Goal: Task Accomplishment & Management: Use online tool/utility

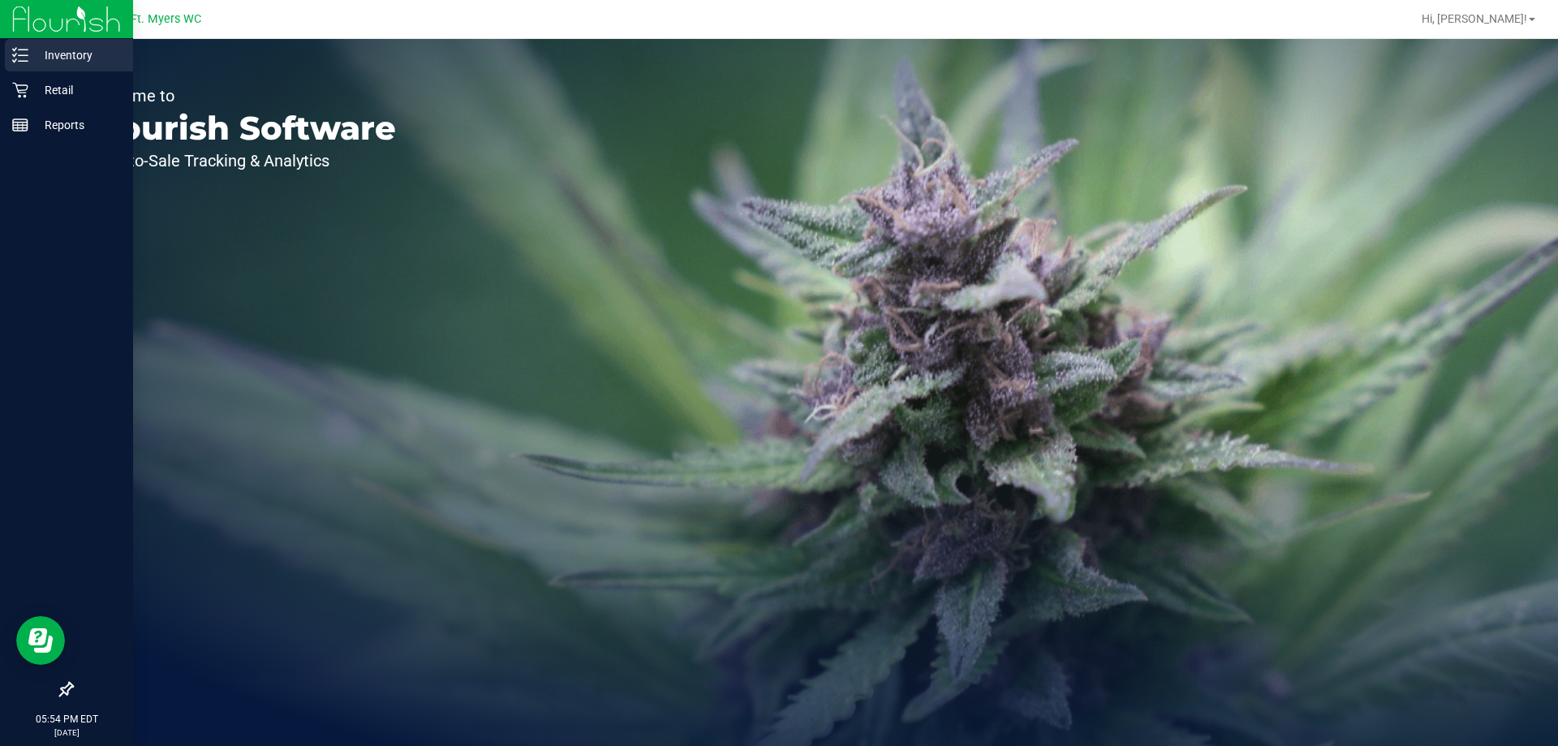
click at [19, 47] on icon at bounding box center [20, 55] width 16 height 16
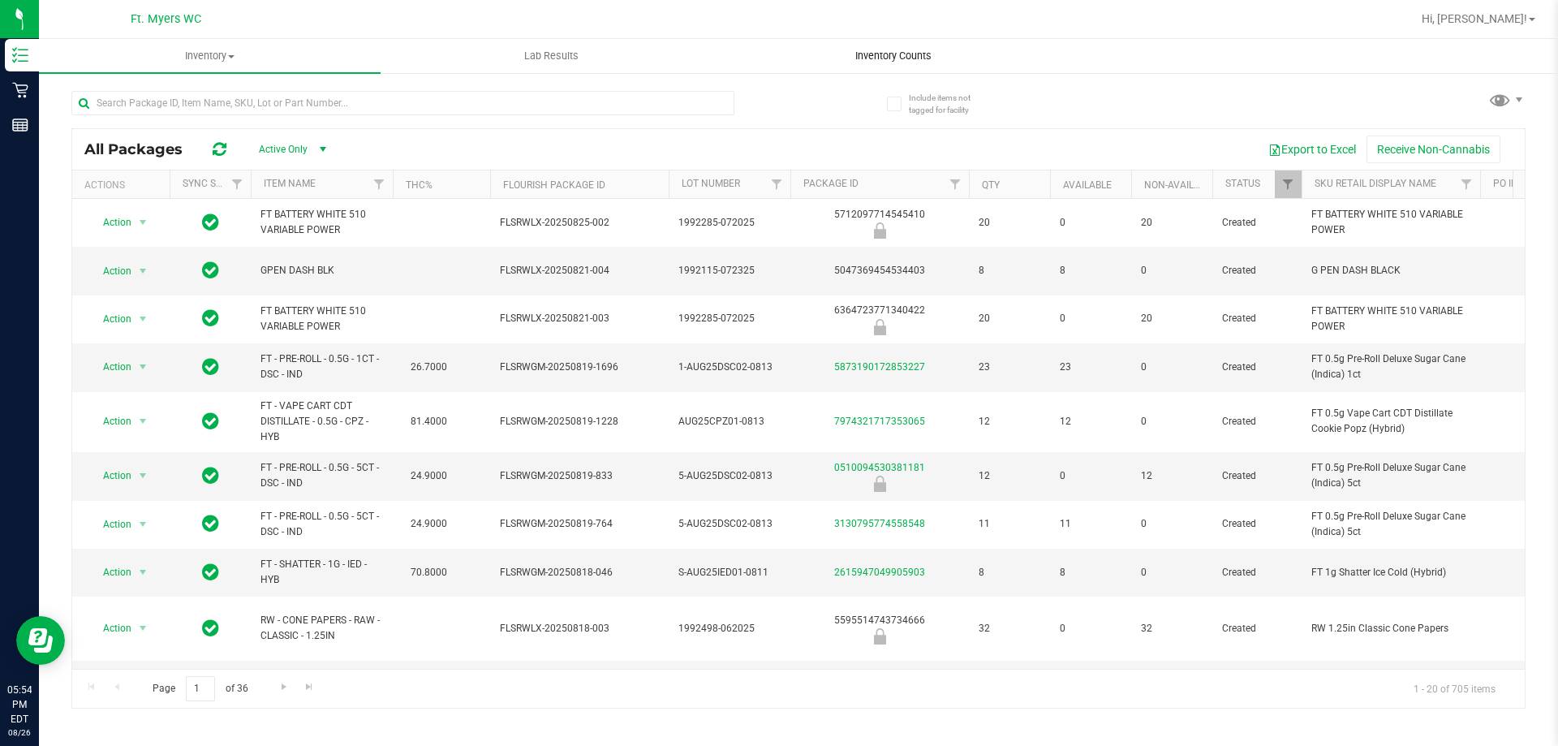
click at [929, 54] on span "Inventory Counts" at bounding box center [893, 56] width 120 height 15
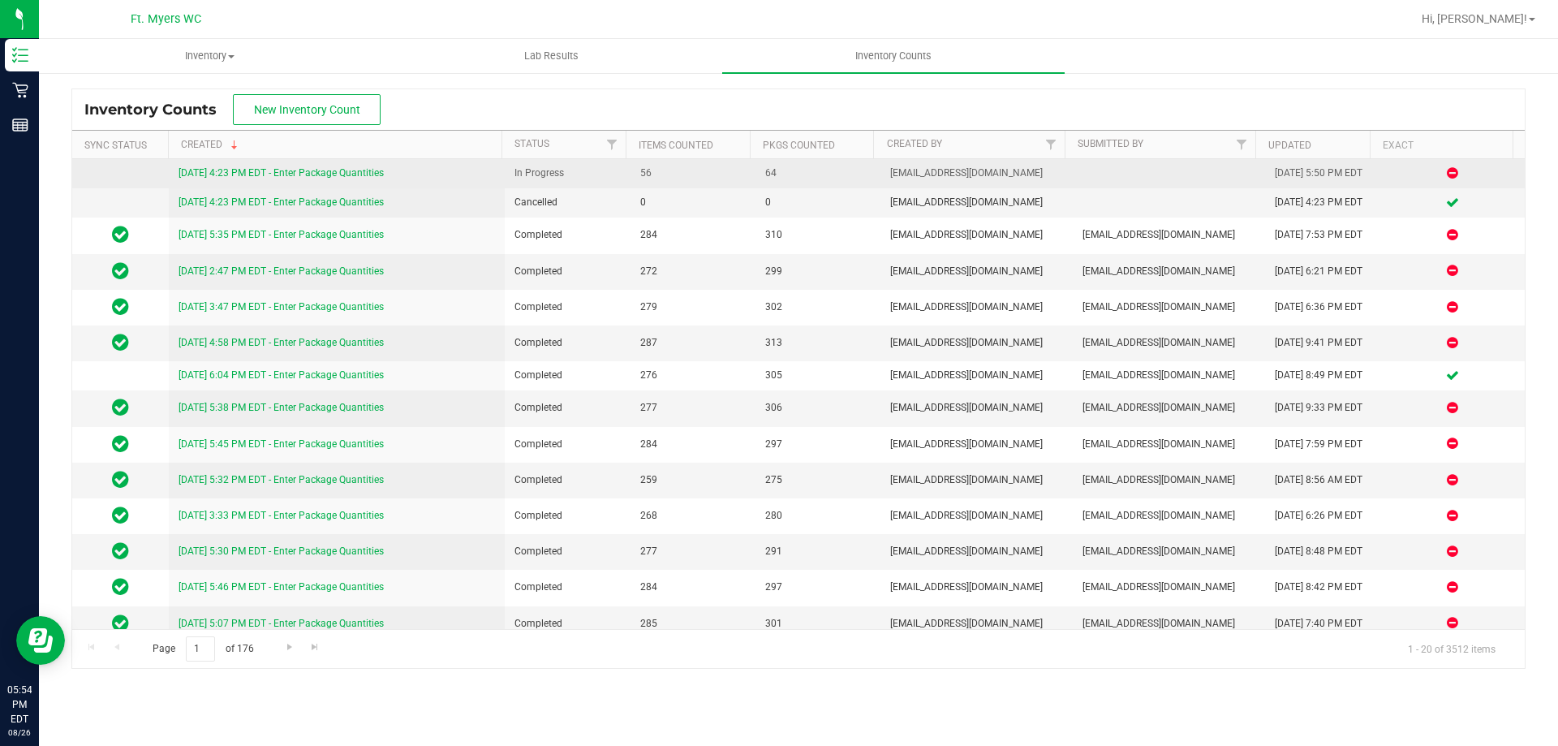
click at [313, 167] on link "[DATE] 4:23 PM EDT - Enter Package Quantities" at bounding box center [280, 172] width 205 height 11
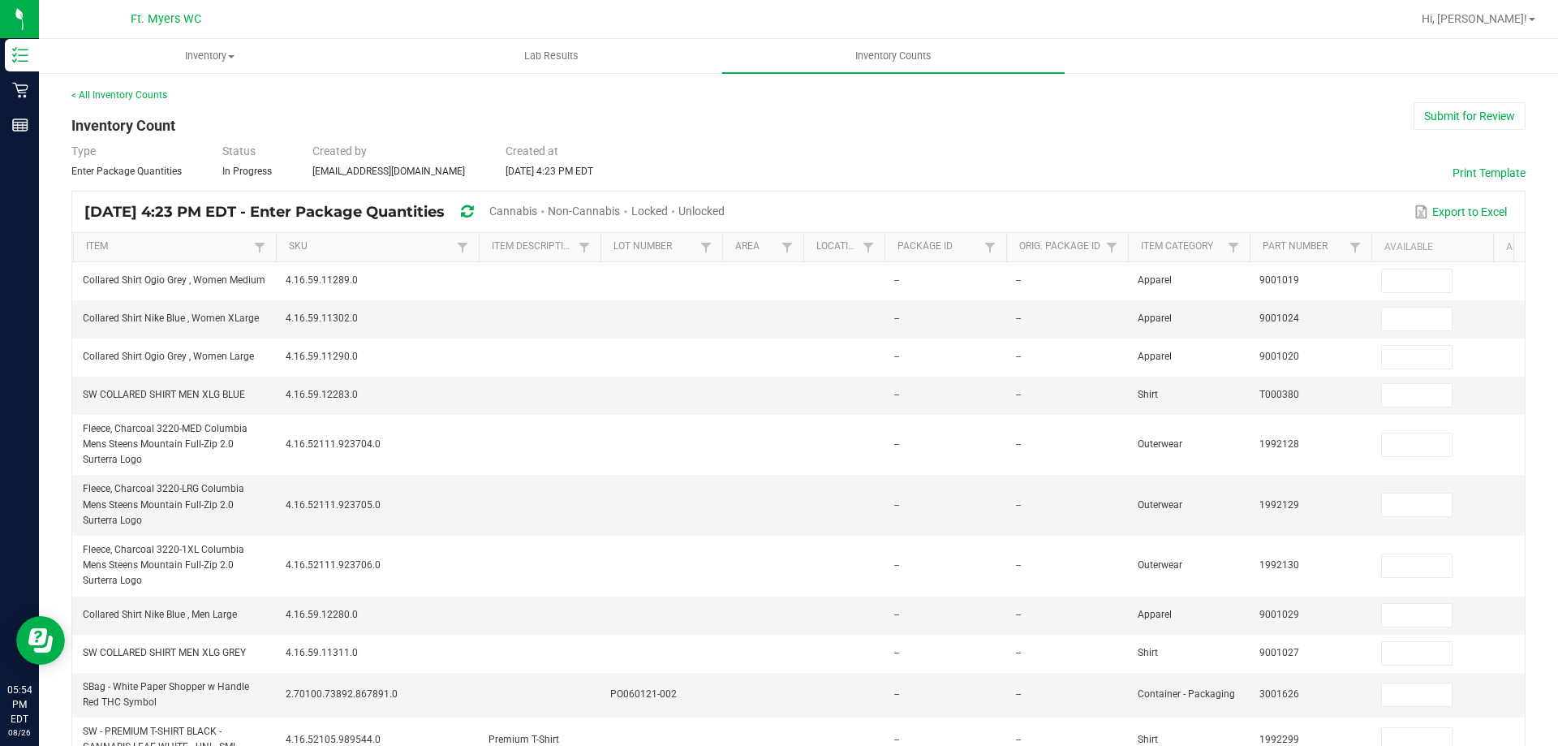
click at [724, 200] on div "Unlocked" at bounding box center [701, 212] width 46 height 30
click at [724, 203] on div "Unlocked" at bounding box center [701, 212] width 46 height 30
click at [724, 211] on span "Unlocked" at bounding box center [701, 210] width 46 height 13
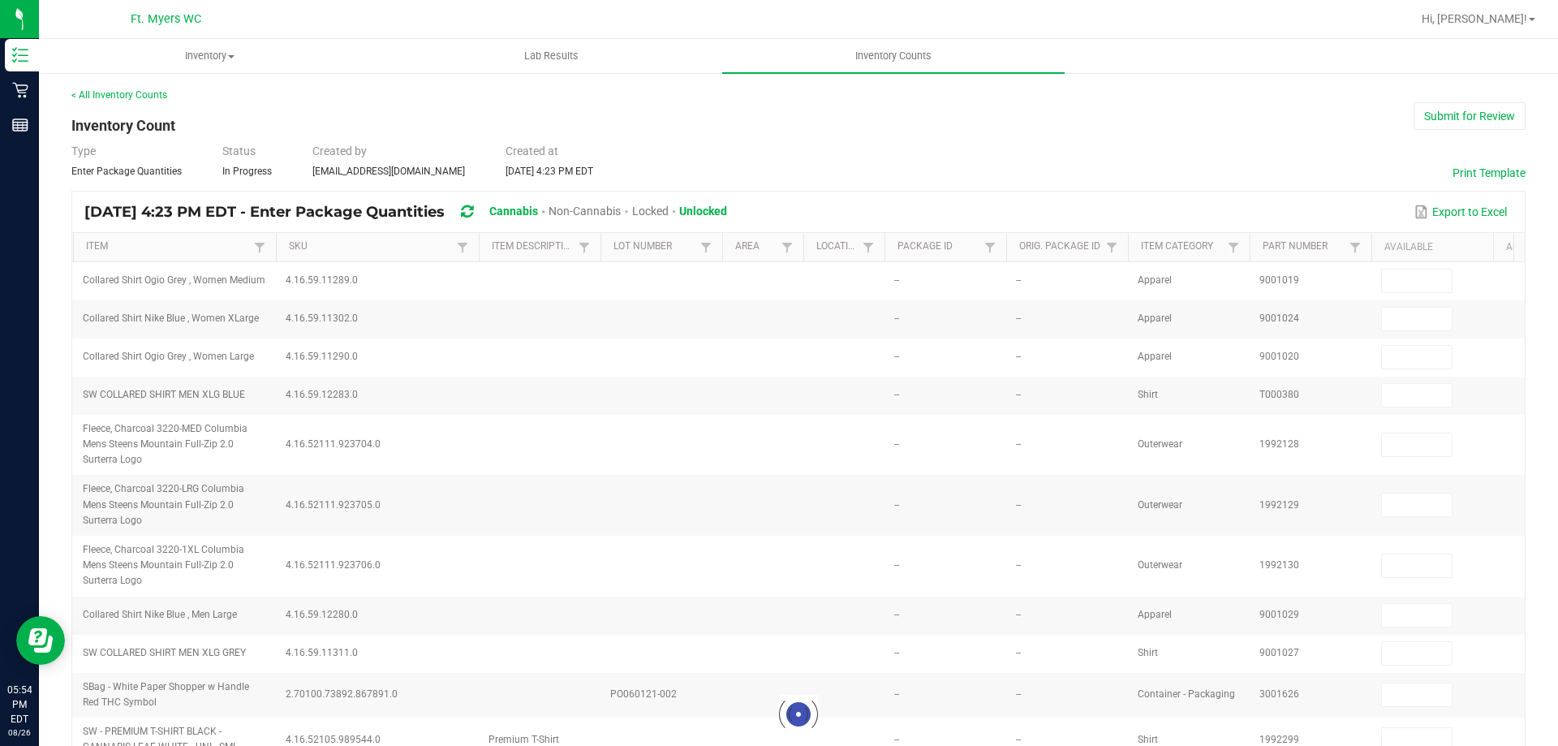
type input "30"
type input "14"
type input "18"
type input "6"
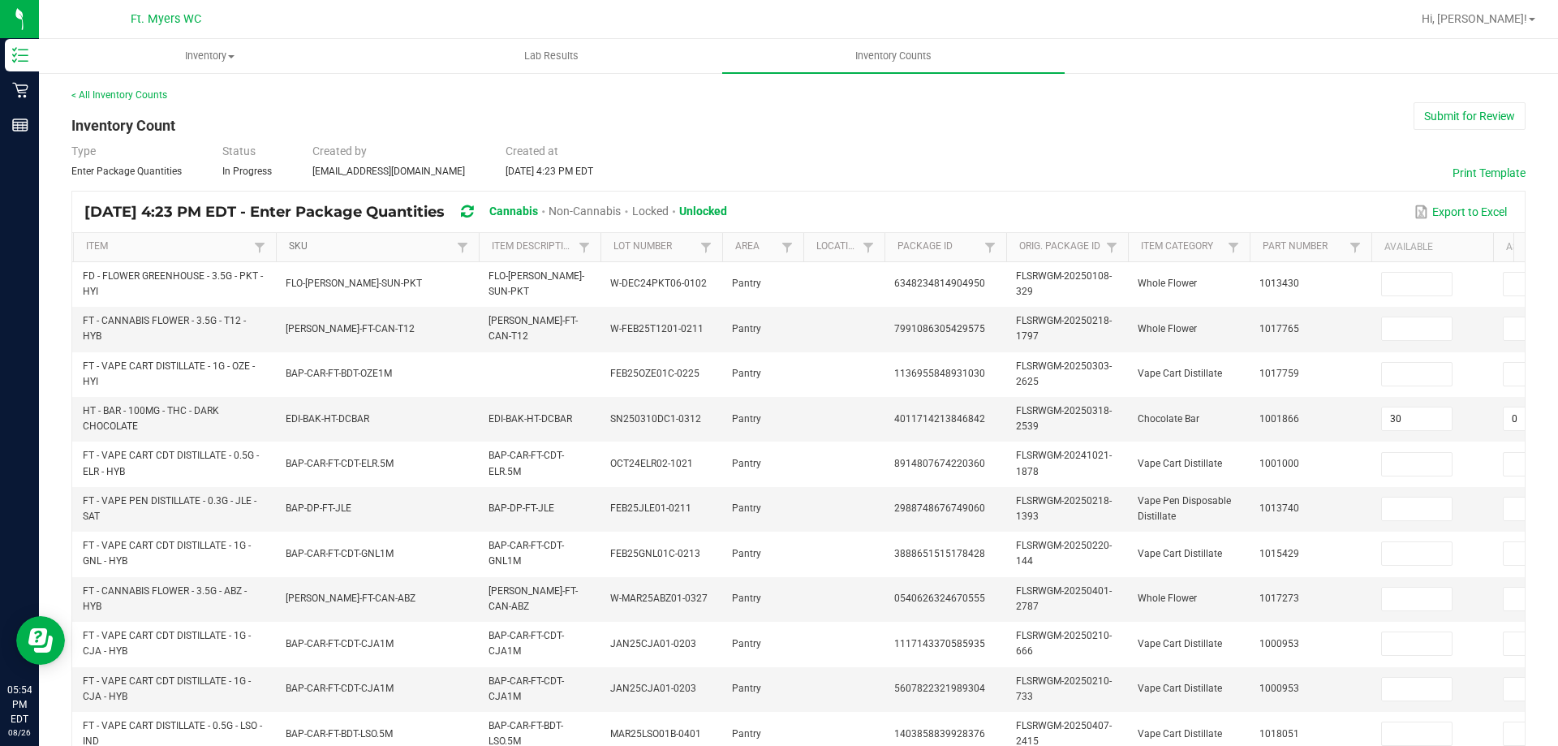
click at [402, 250] on link "SKU" at bounding box center [370, 246] width 163 height 13
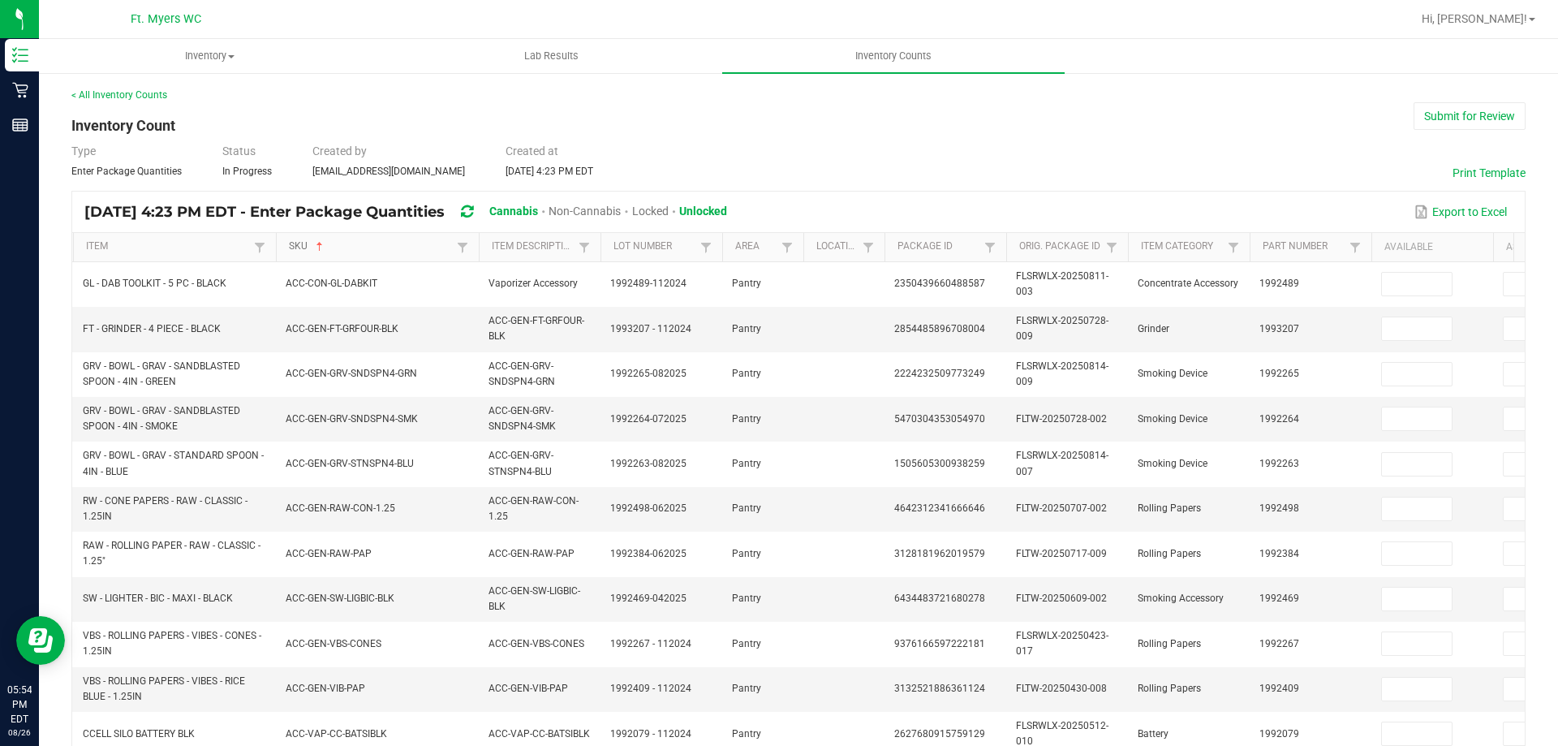
click at [372, 247] on link "SKU" at bounding box center [370, 246] width 163 height 13
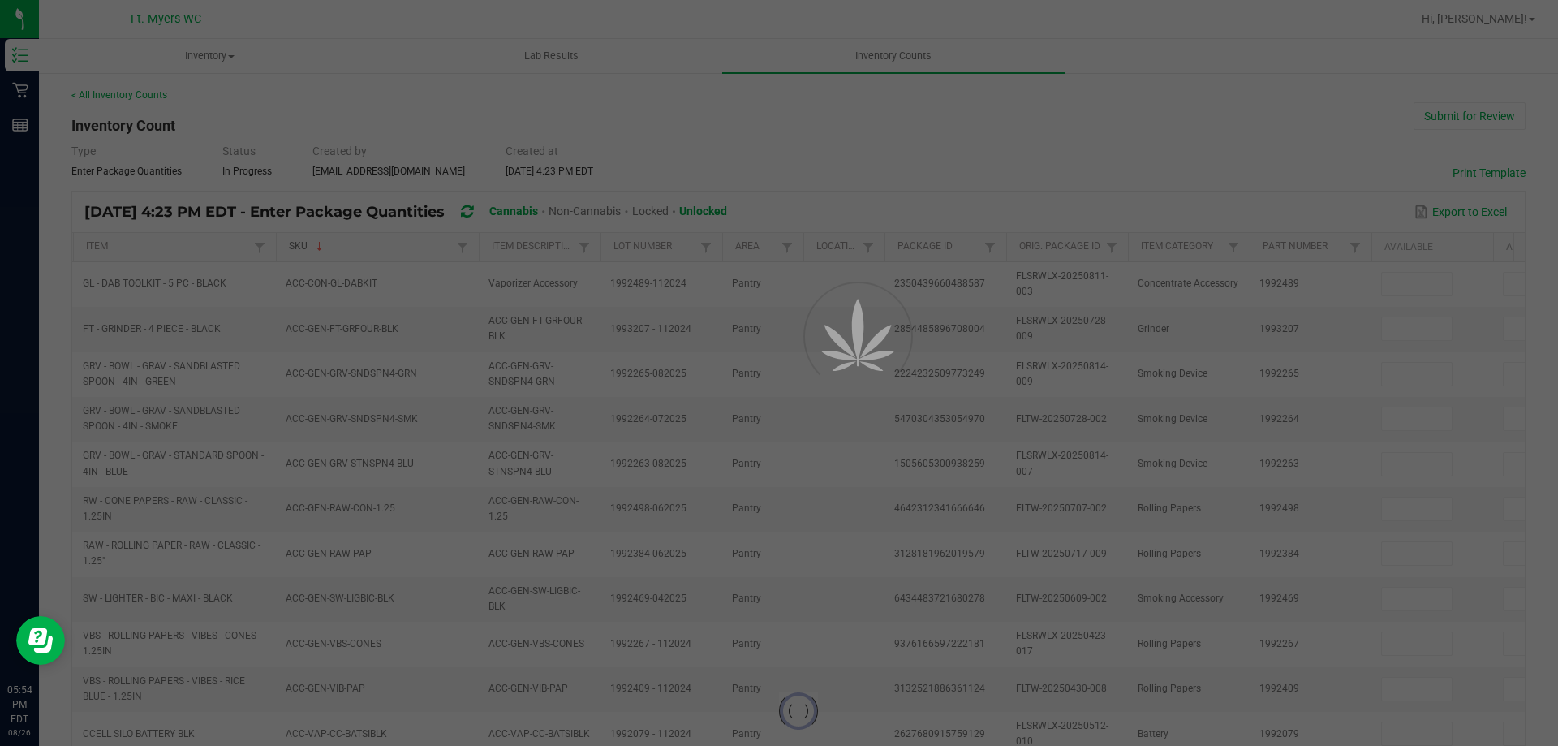
type input "3"
type input "9"
type input "5"
type input "0"
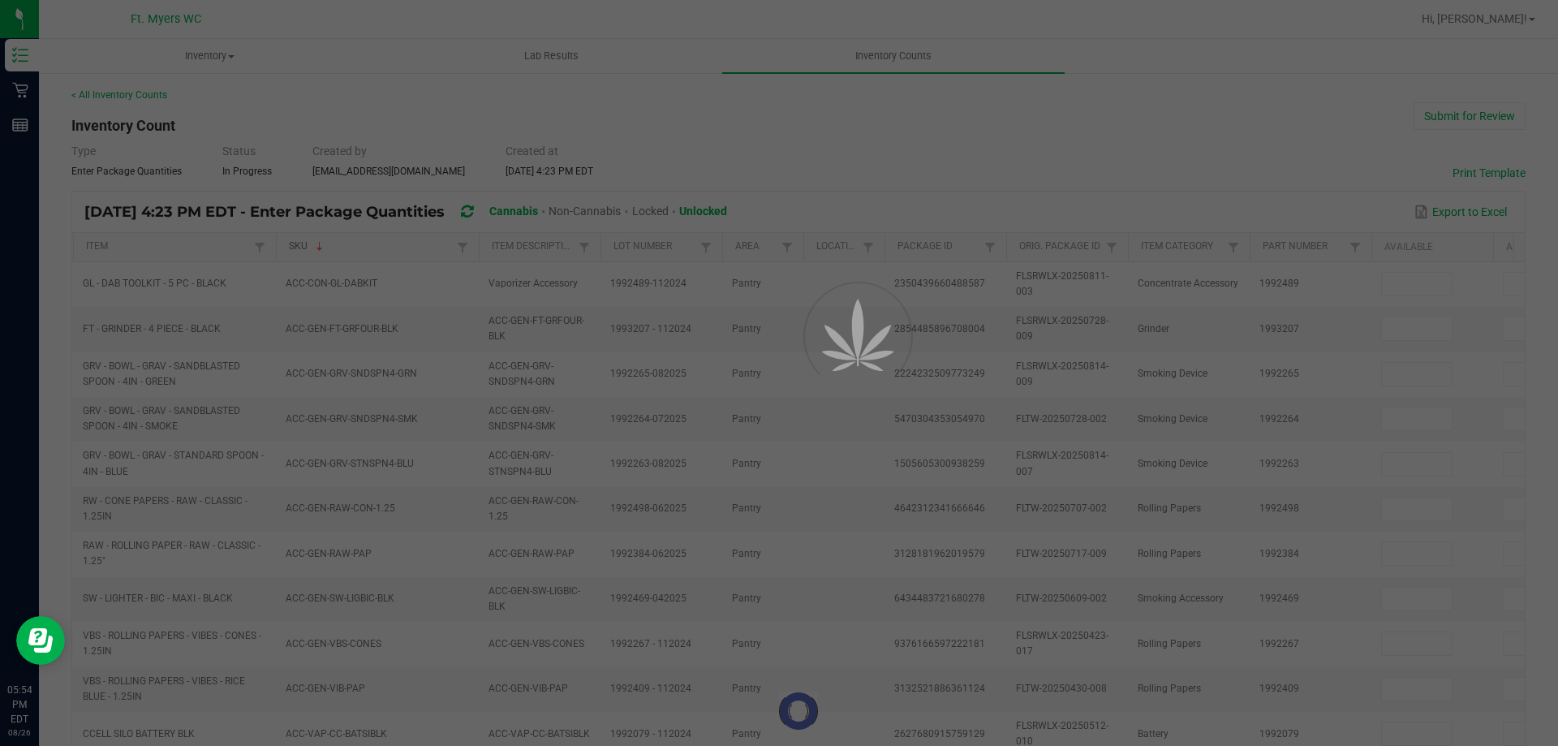
type input "0"
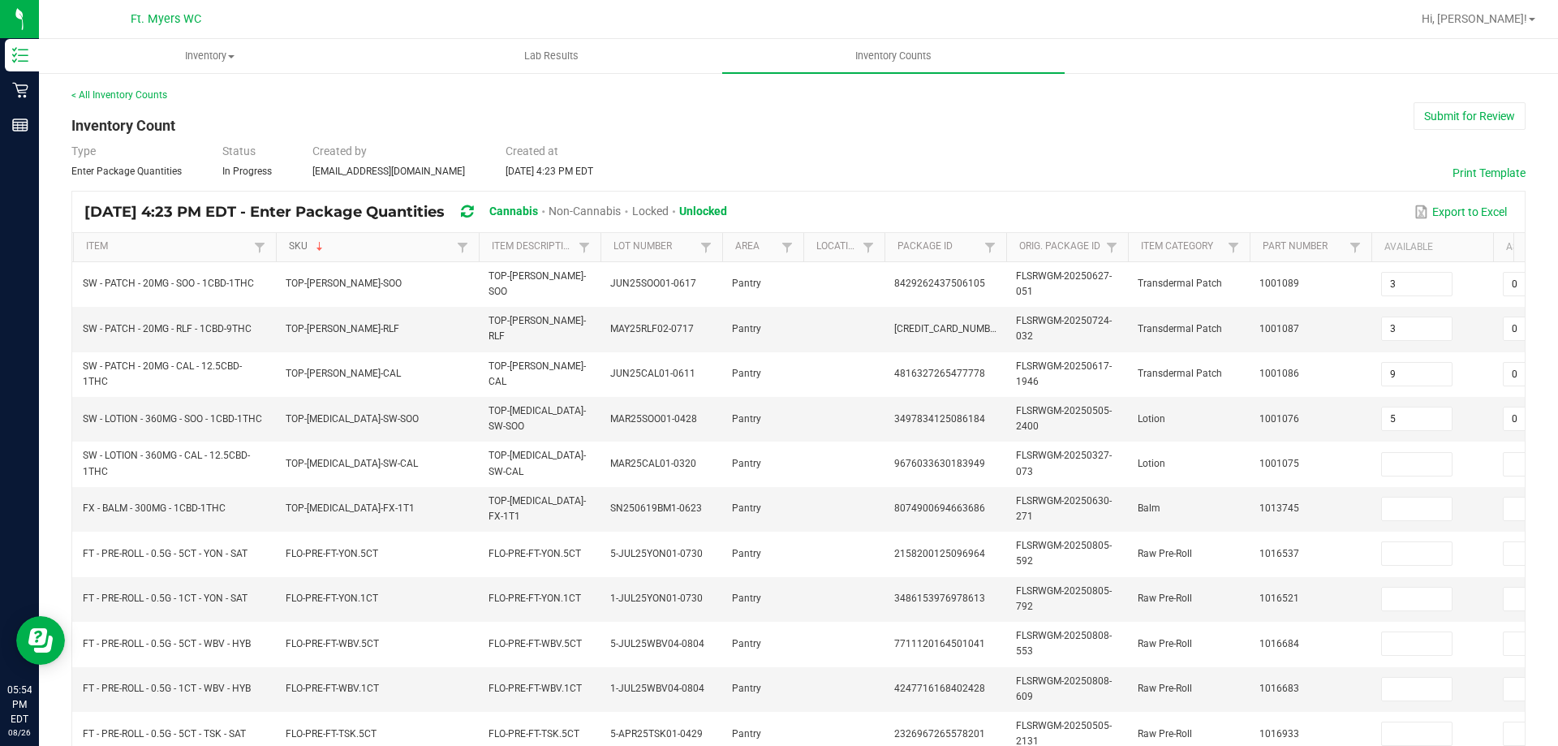
click at [372, 247] on link "SKU" at bounding box center [370, 246] width 163 height 13
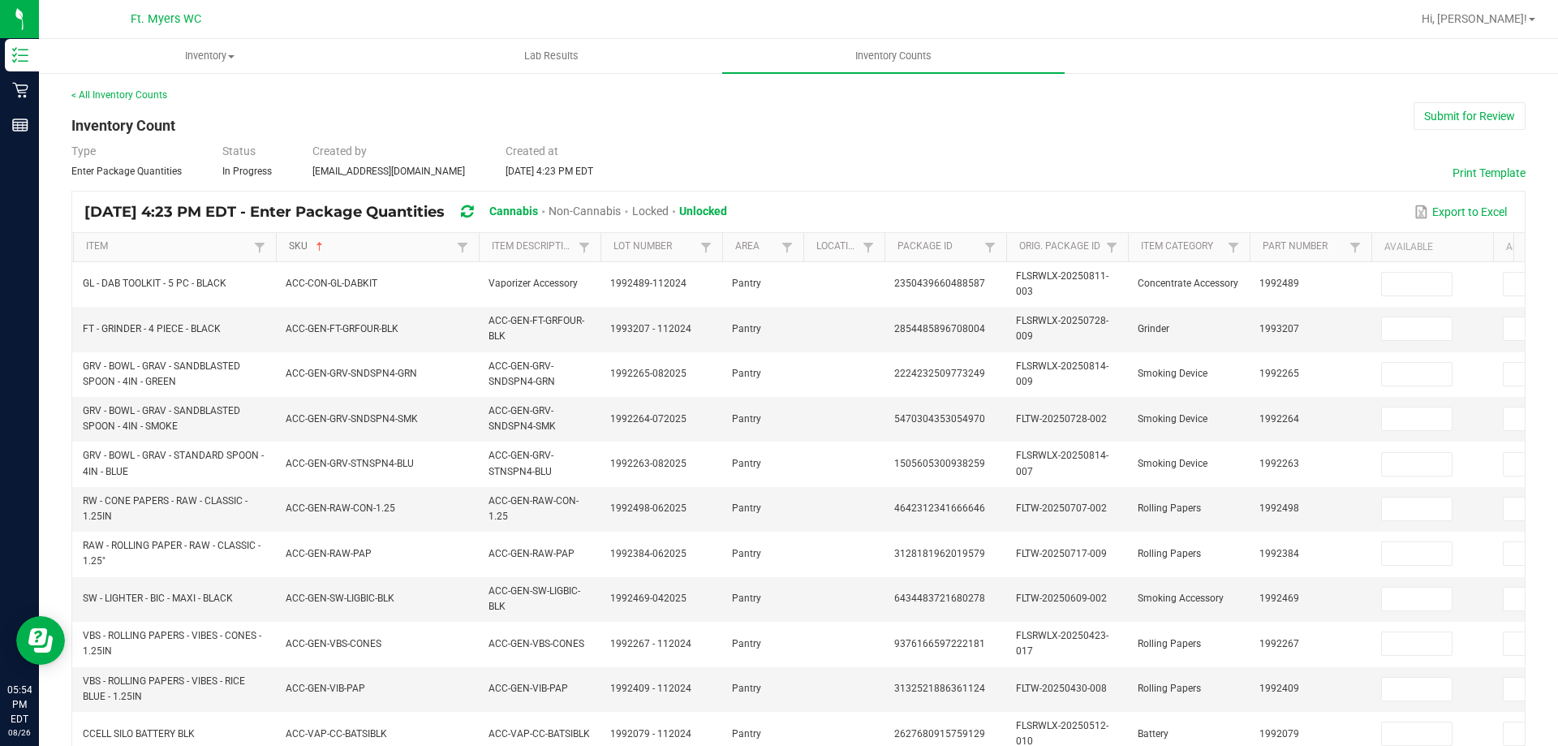
click at [421, 245] on link "SKU" at bounding box center [370, 246] width 163 height 13
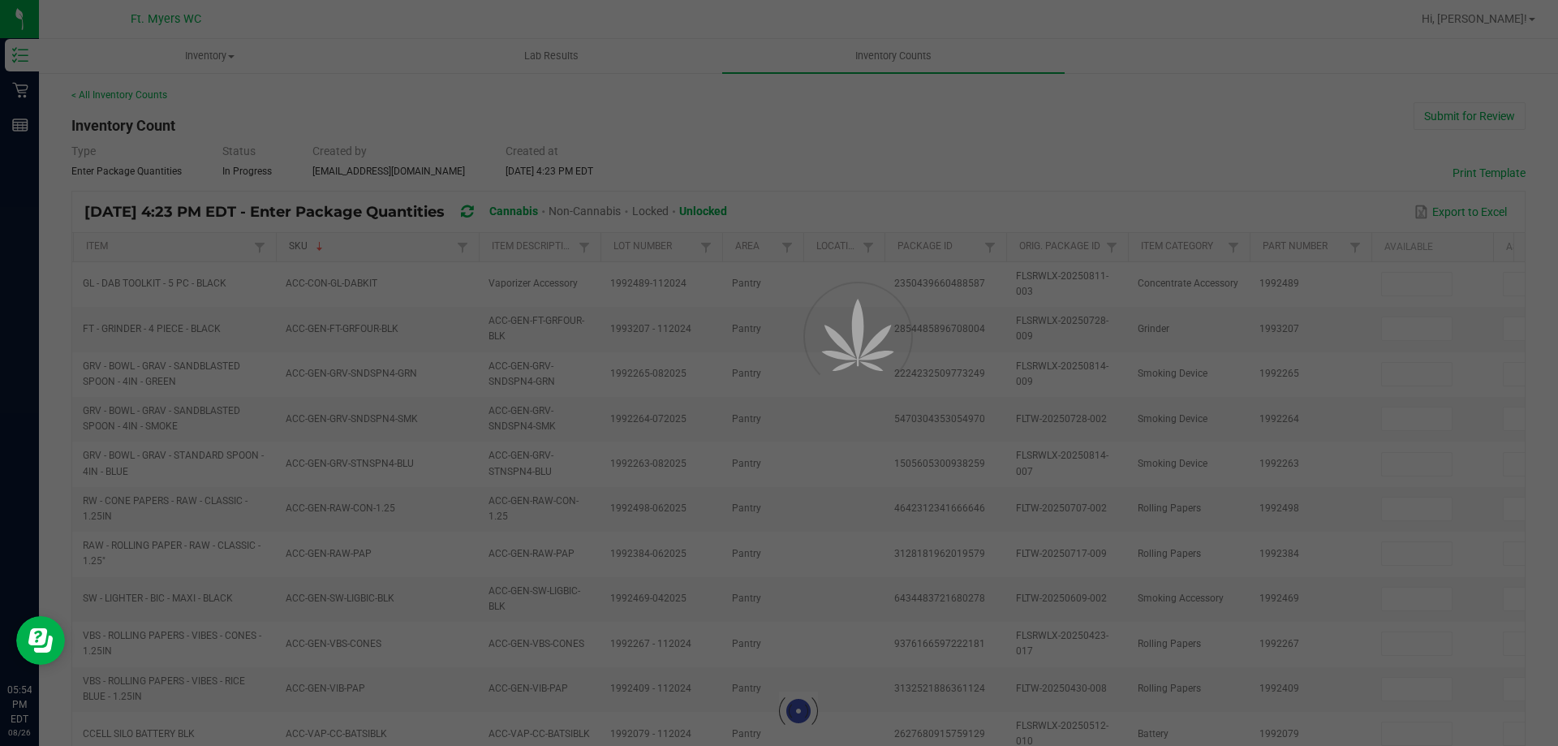
type input "3"
type input "9"
type input "5"
type input "0"
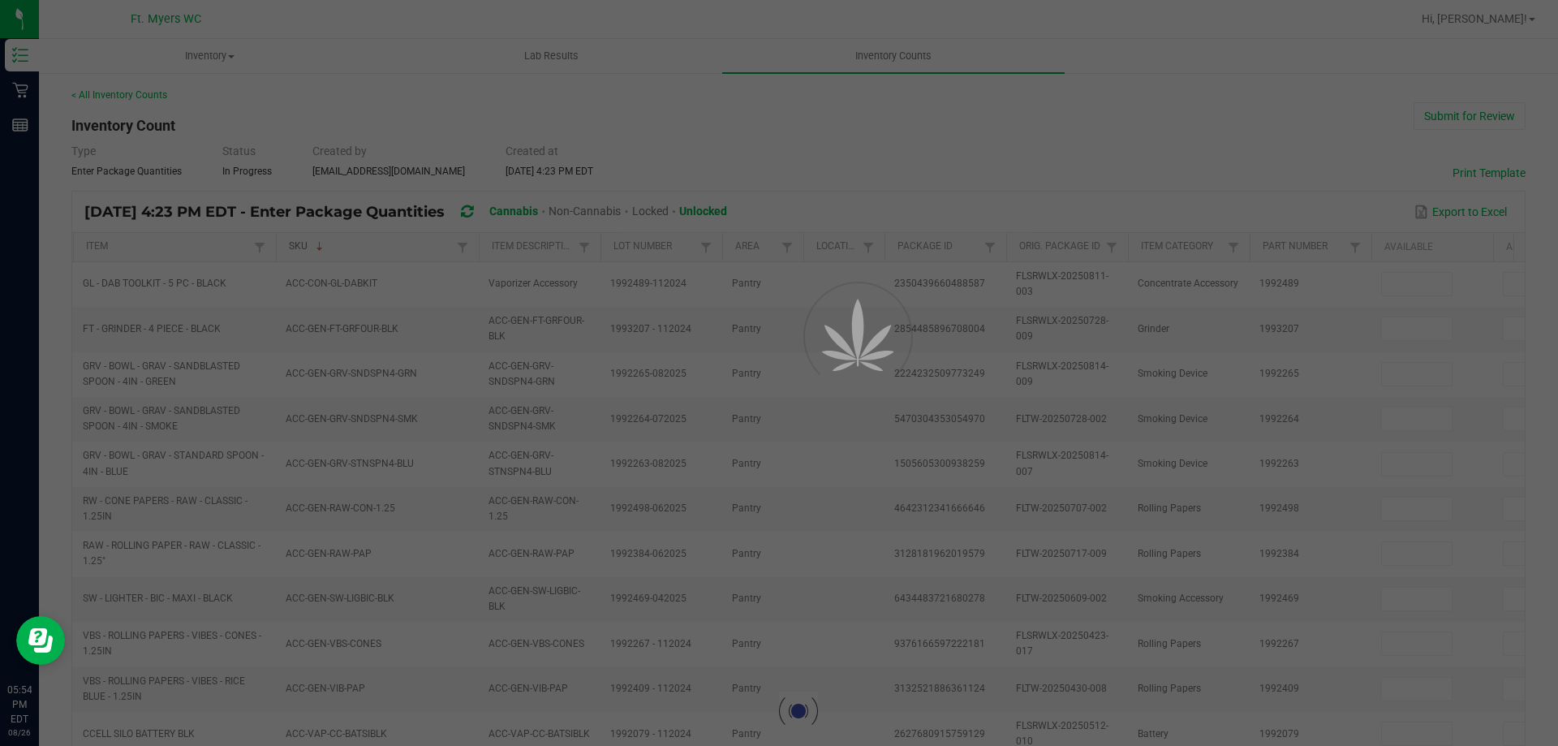
type input "0"
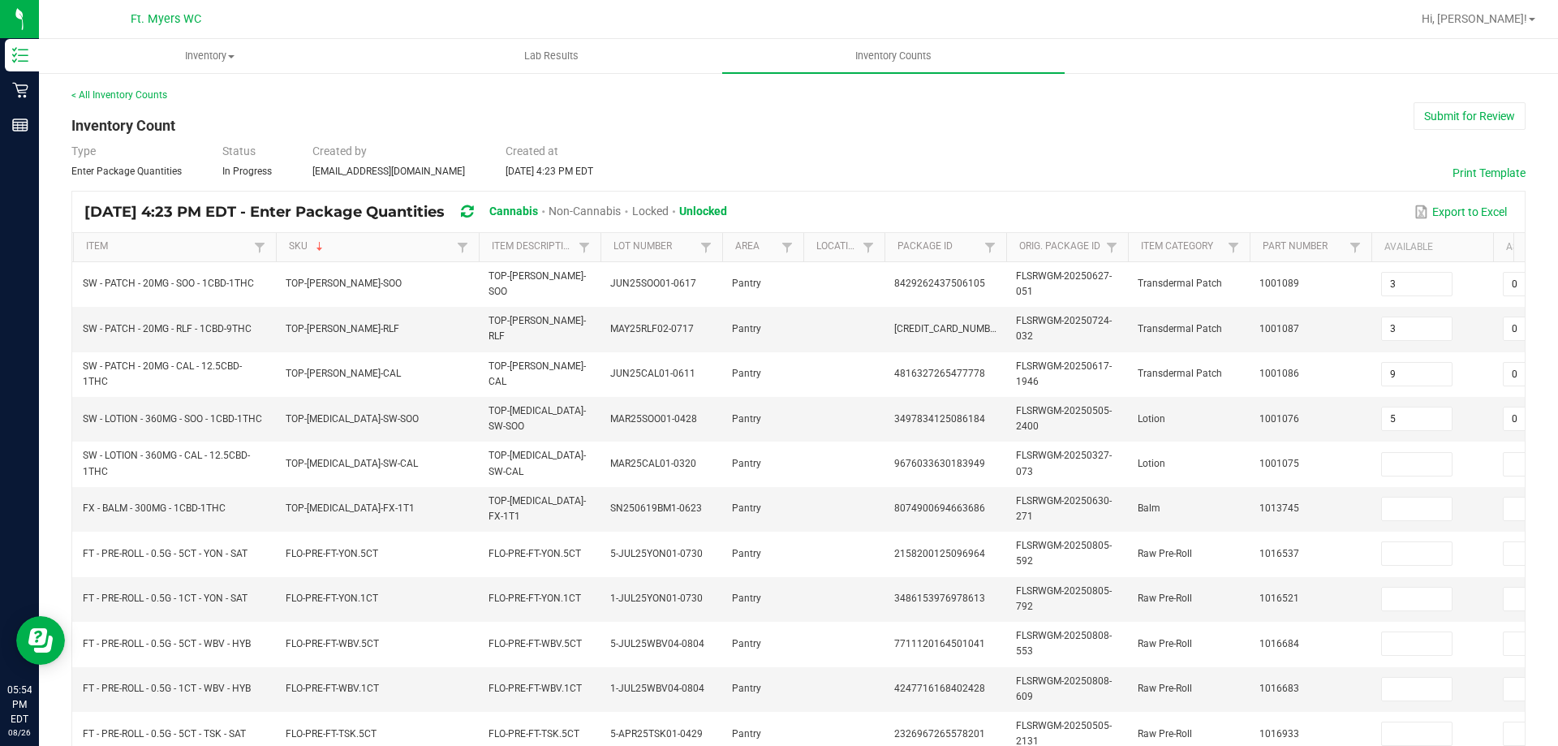
click at [565, 256] on th "Item Description" at bounding box center [540, 247] width 122 height 29
click at [534, 249] on link "Item Description" at bounding box center [533, 246] width 82 height 13
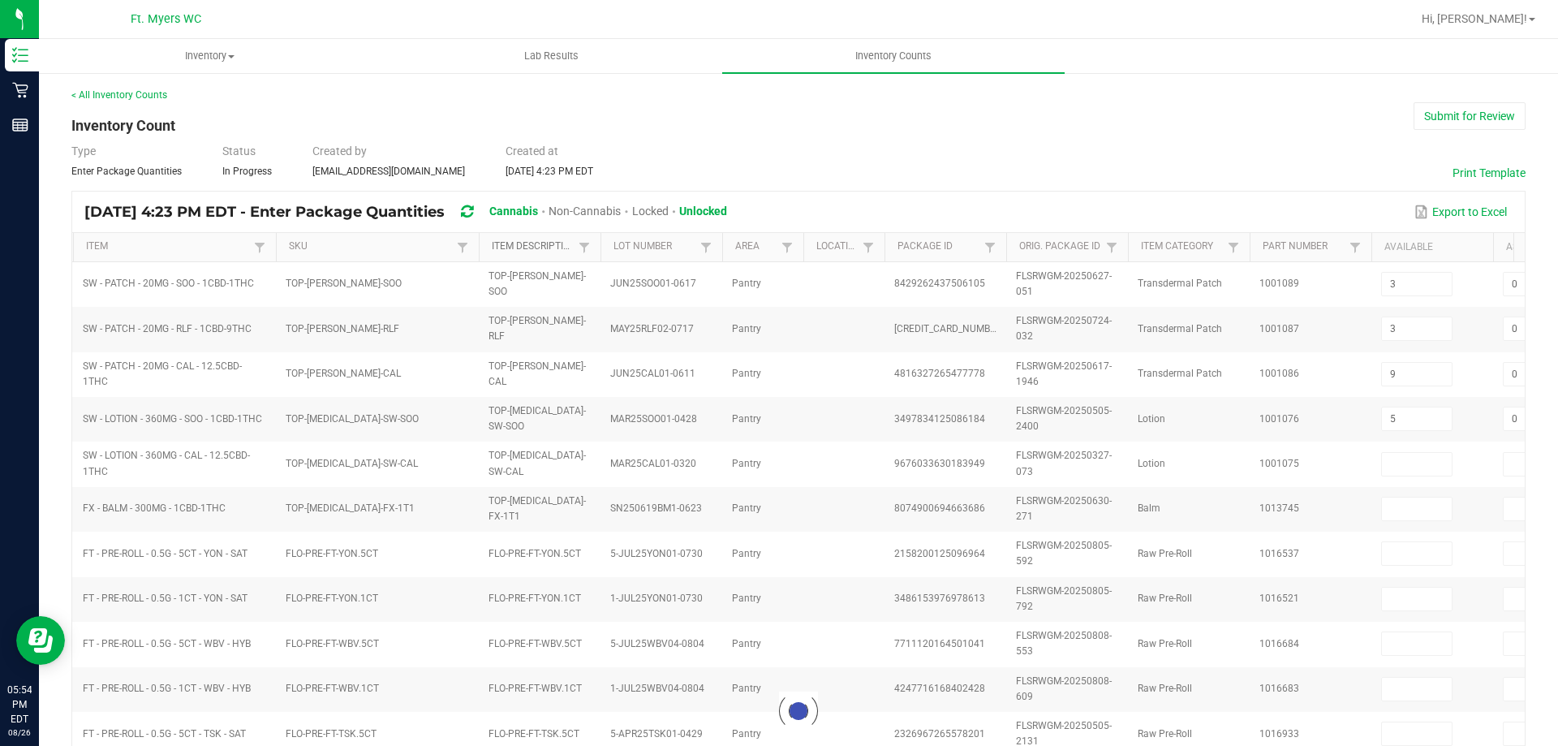
type input "11"
type input "32"
type input "40"
type input "3"
type input "0"
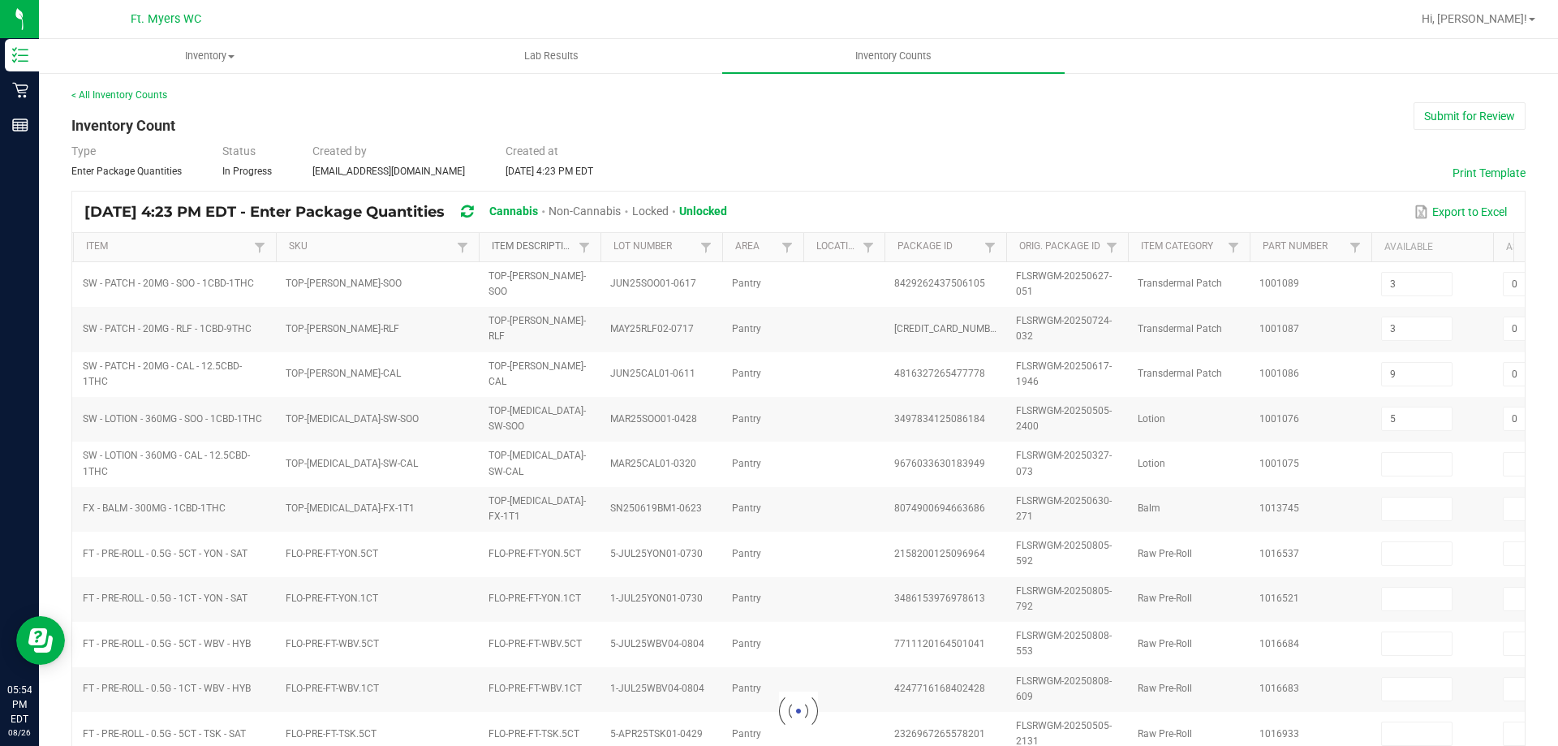
type input "0"
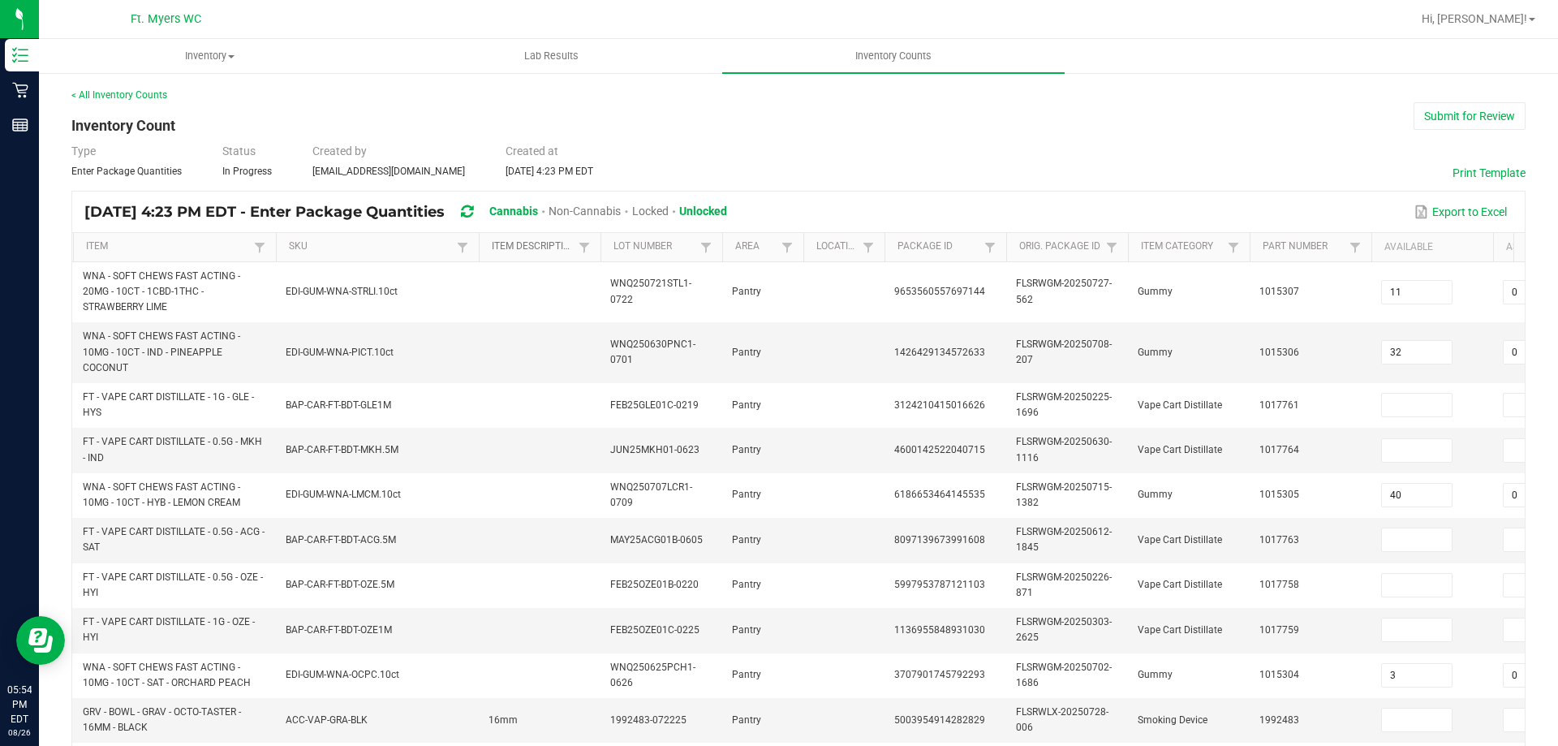
click at [540, 251] on link "Item Description" at bounding box center [533, 246] width 82 height 13
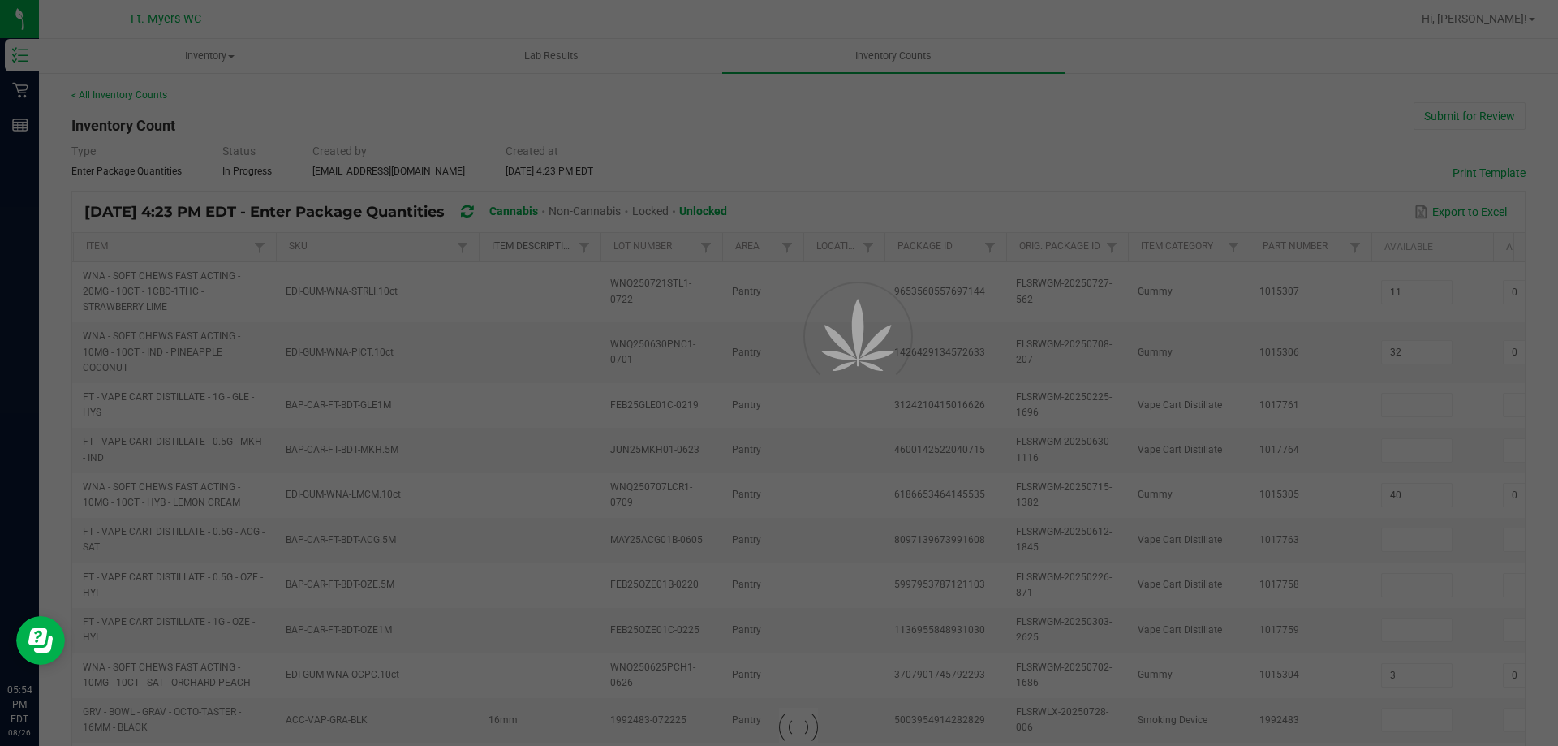
type input "3"
type input "9"
type input "5"
type input "0"
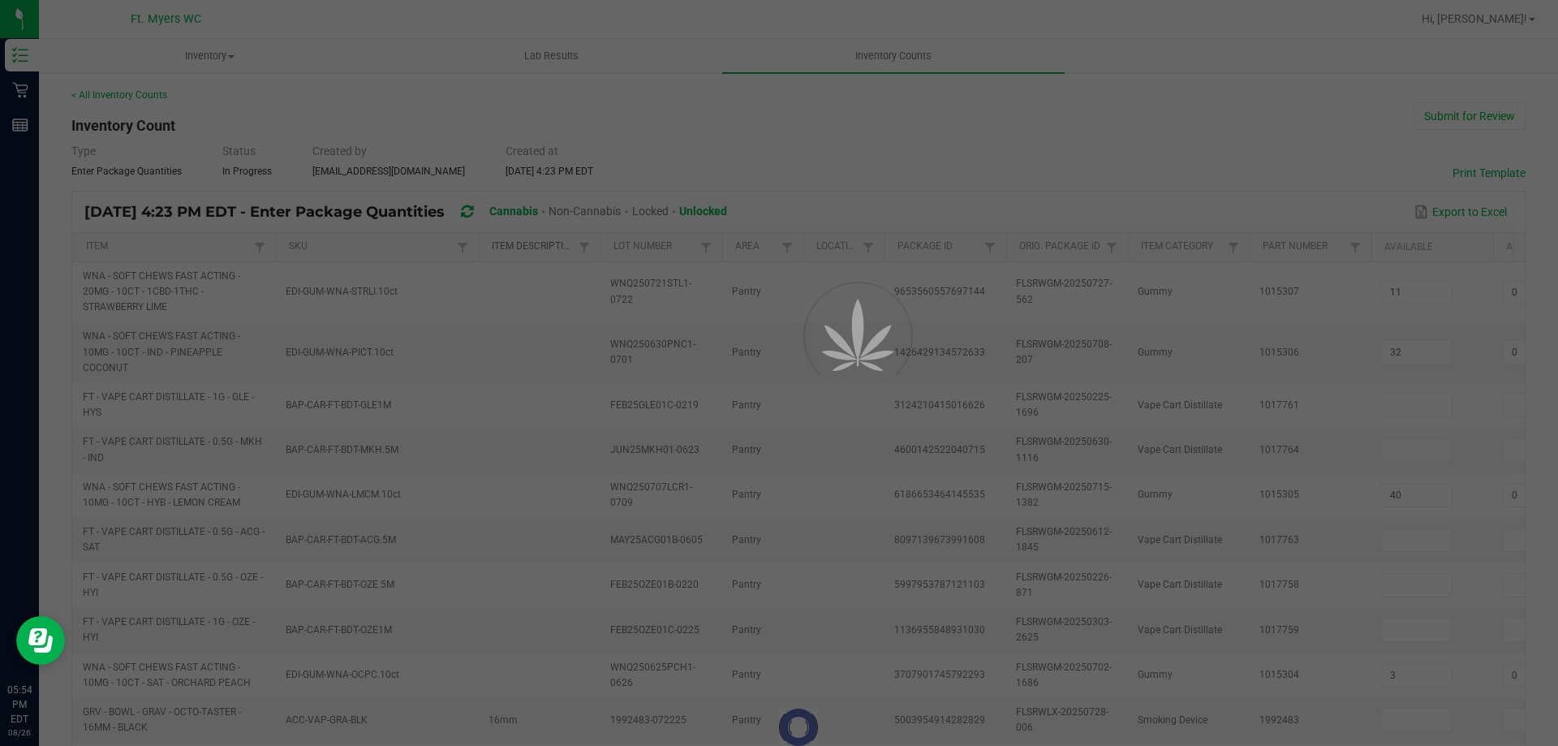
type input "0"
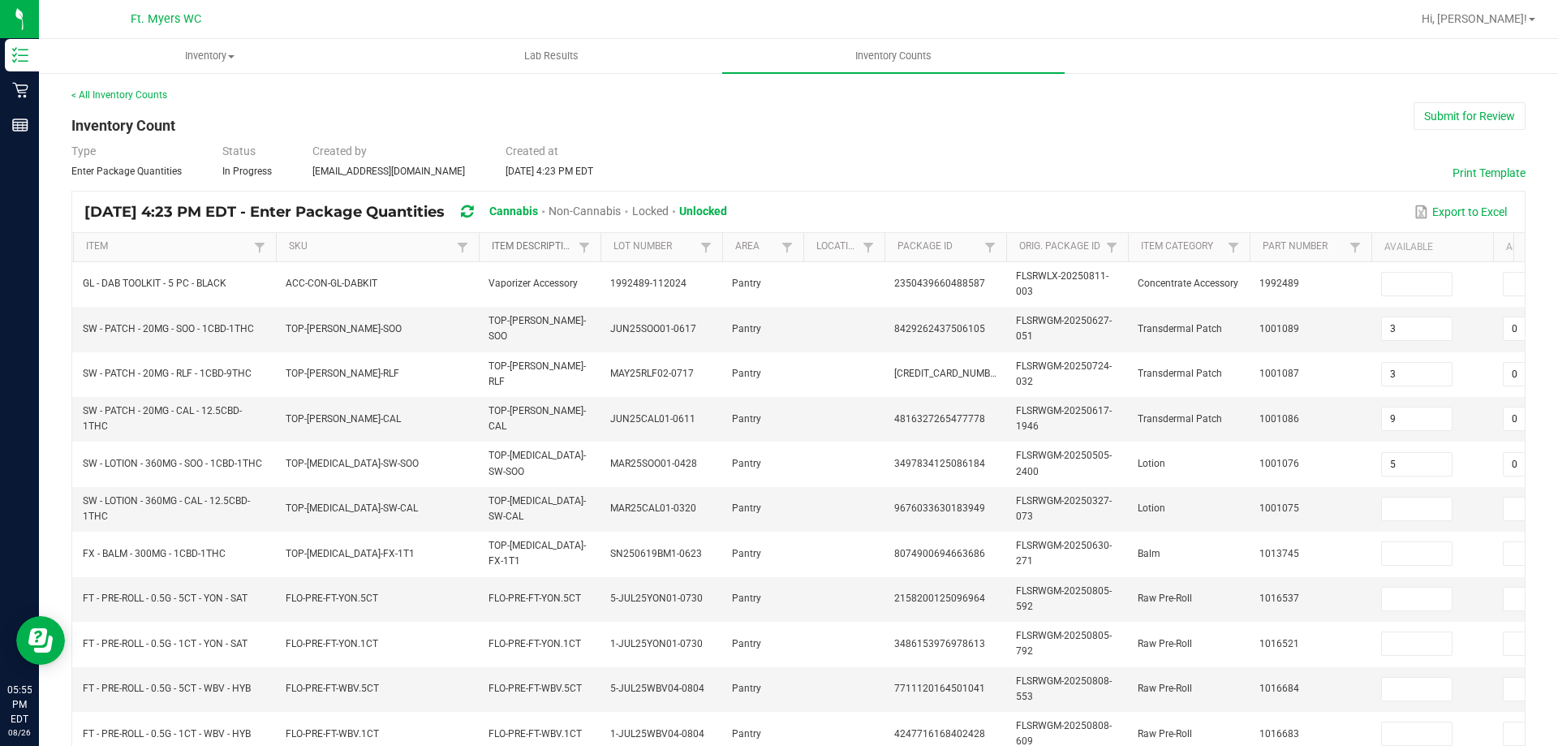
click at [540, 251] on link "Item Description" at bounding box center [533, 246] width 82 height 13
click at [544, 243] on link "Item Description" at bounding box center [533, 246] width 82 height 13
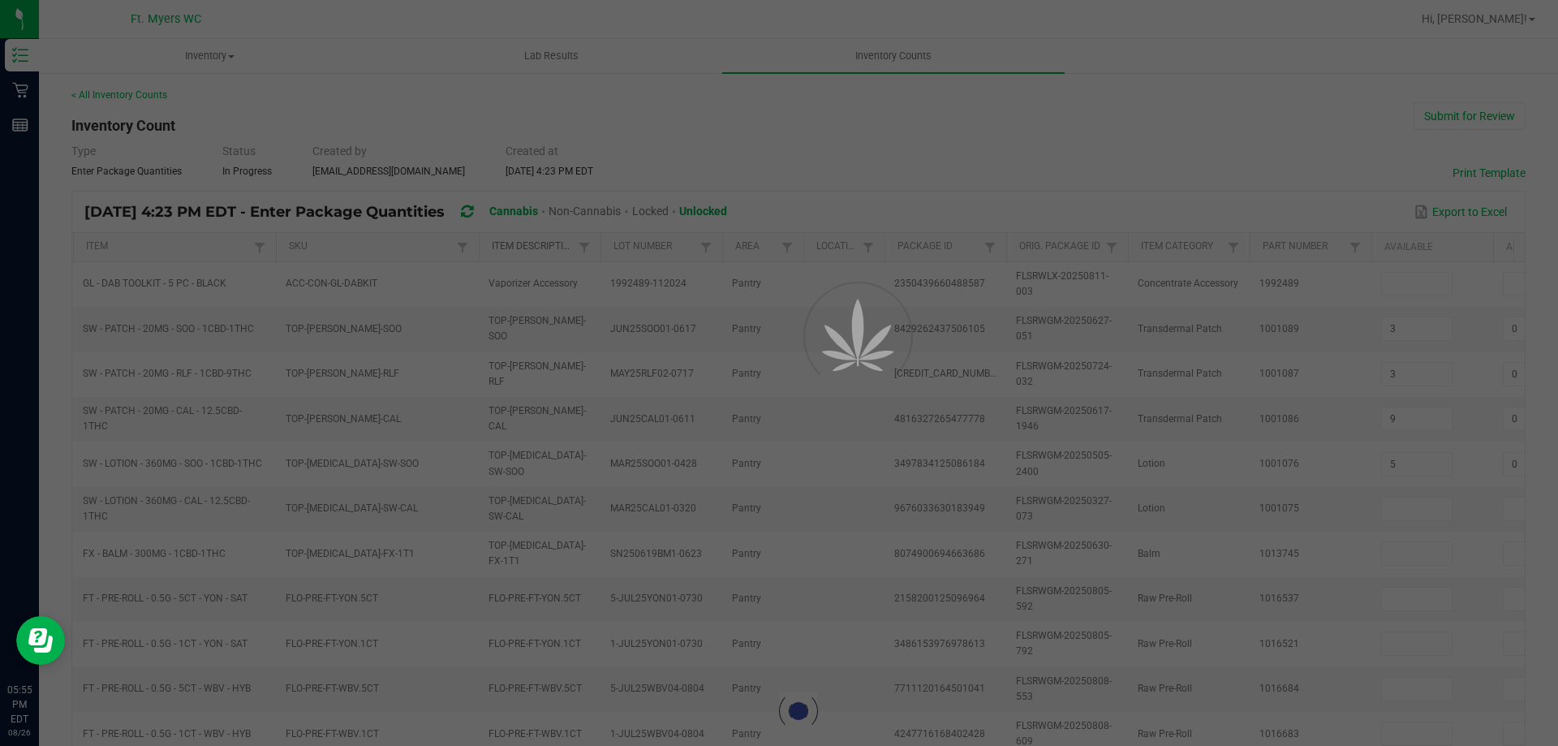
type input "11"
type input "32"
type input "40"
type input "3"
type input "0"
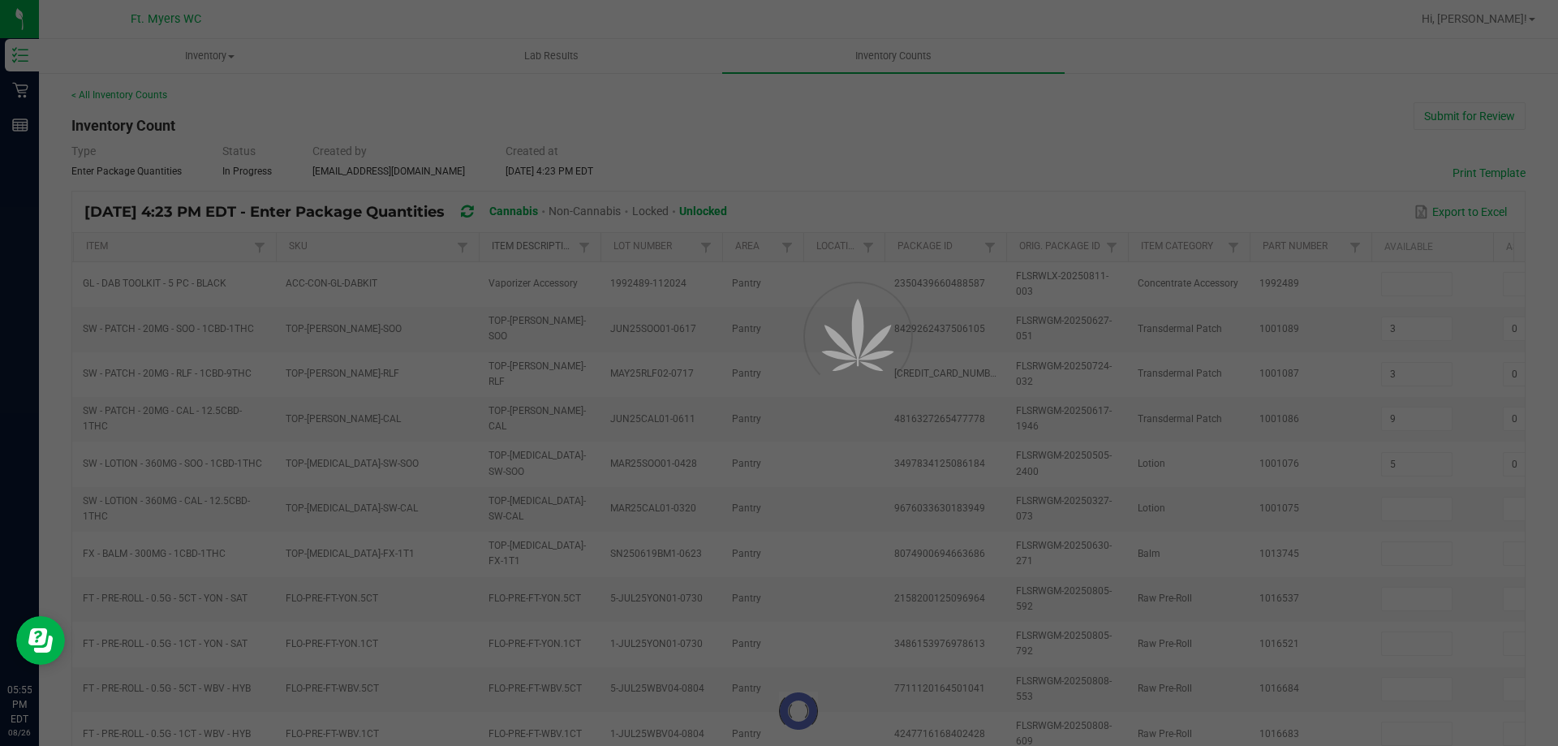
type input "0"
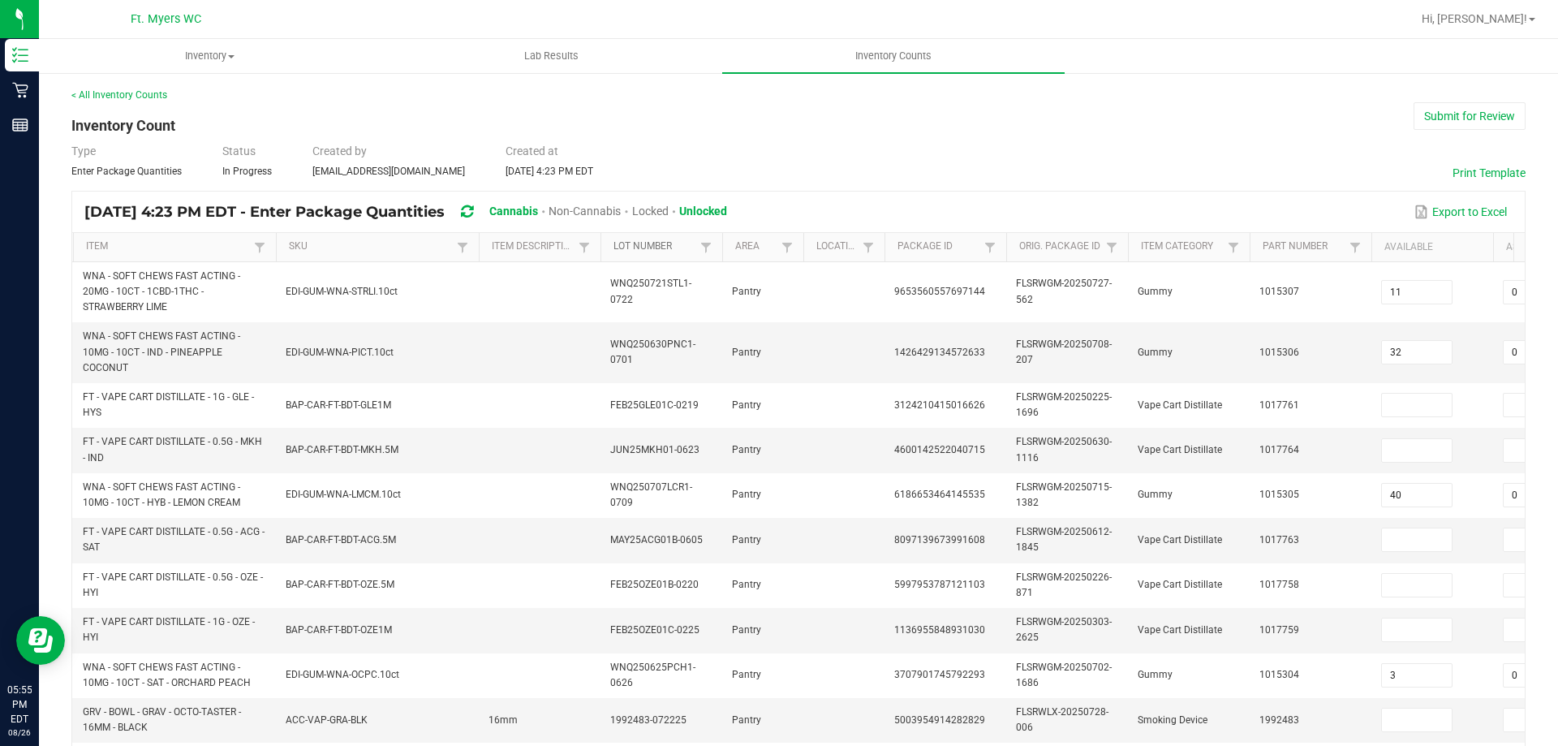
click at [657, 243] on link "Lot Number" at bounding box center [654, 246] width 82 height 13
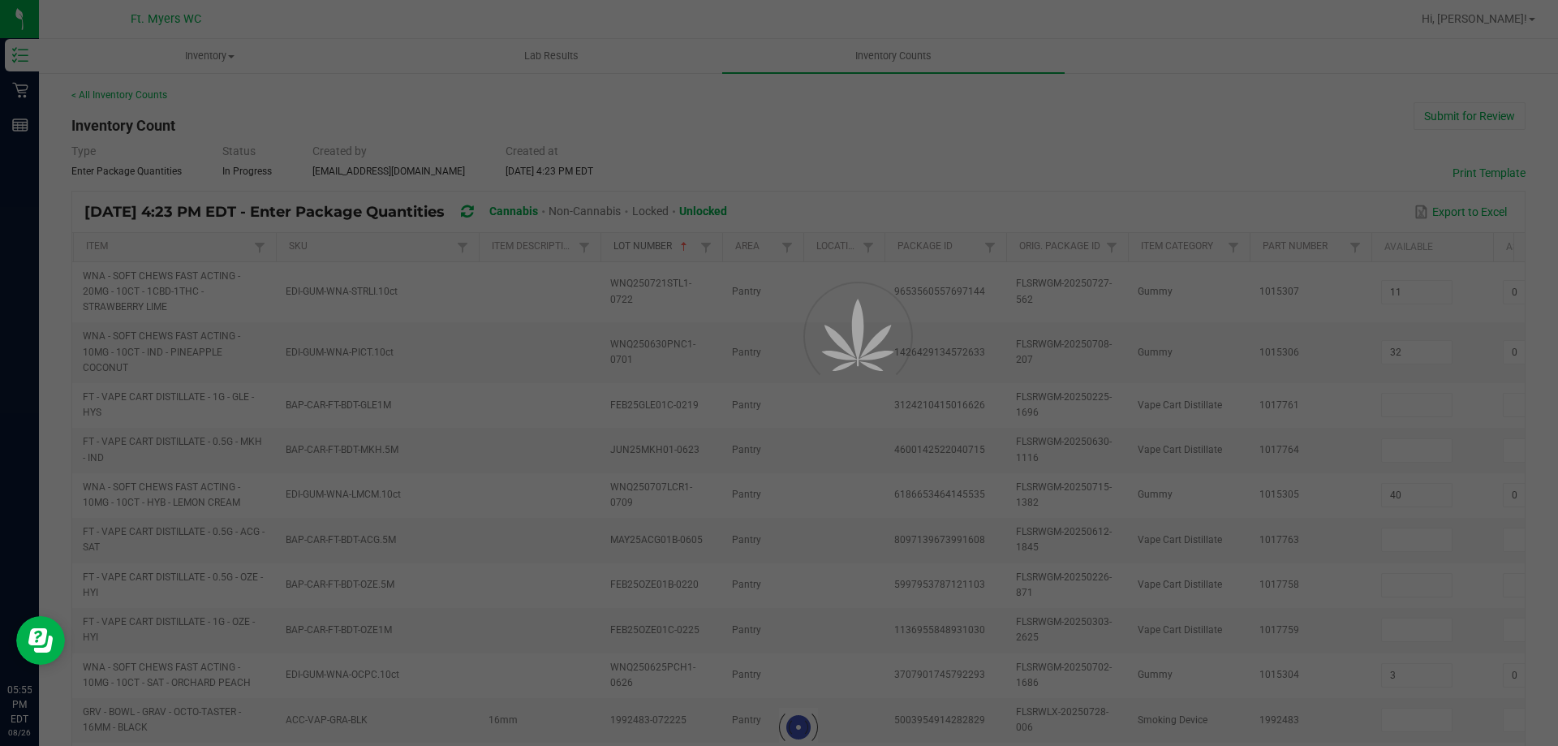
type input "13"
type input "5"
type input "0"
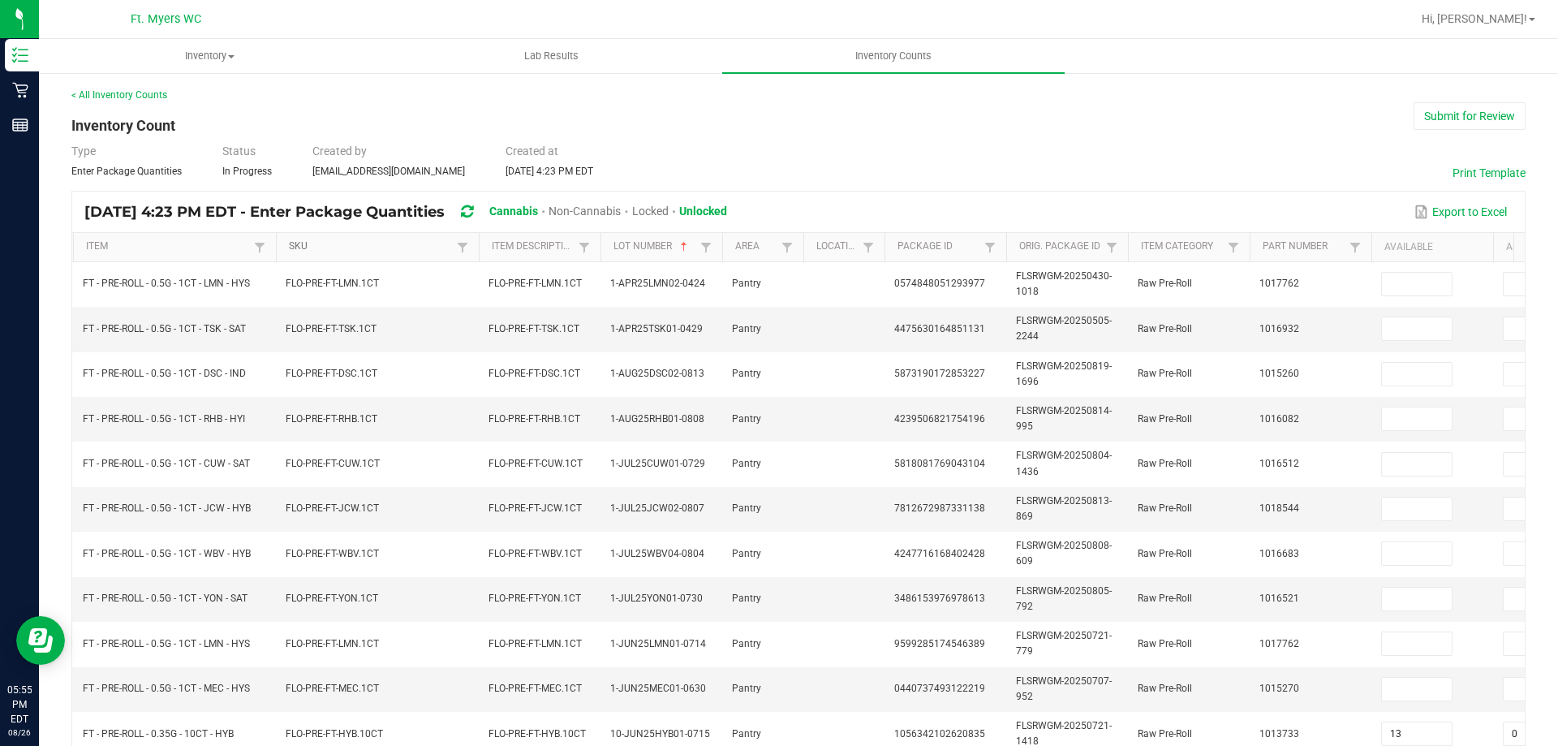
click at [422, 246] on link "SKU" at bounding box center [370, 246] width 163 height 13
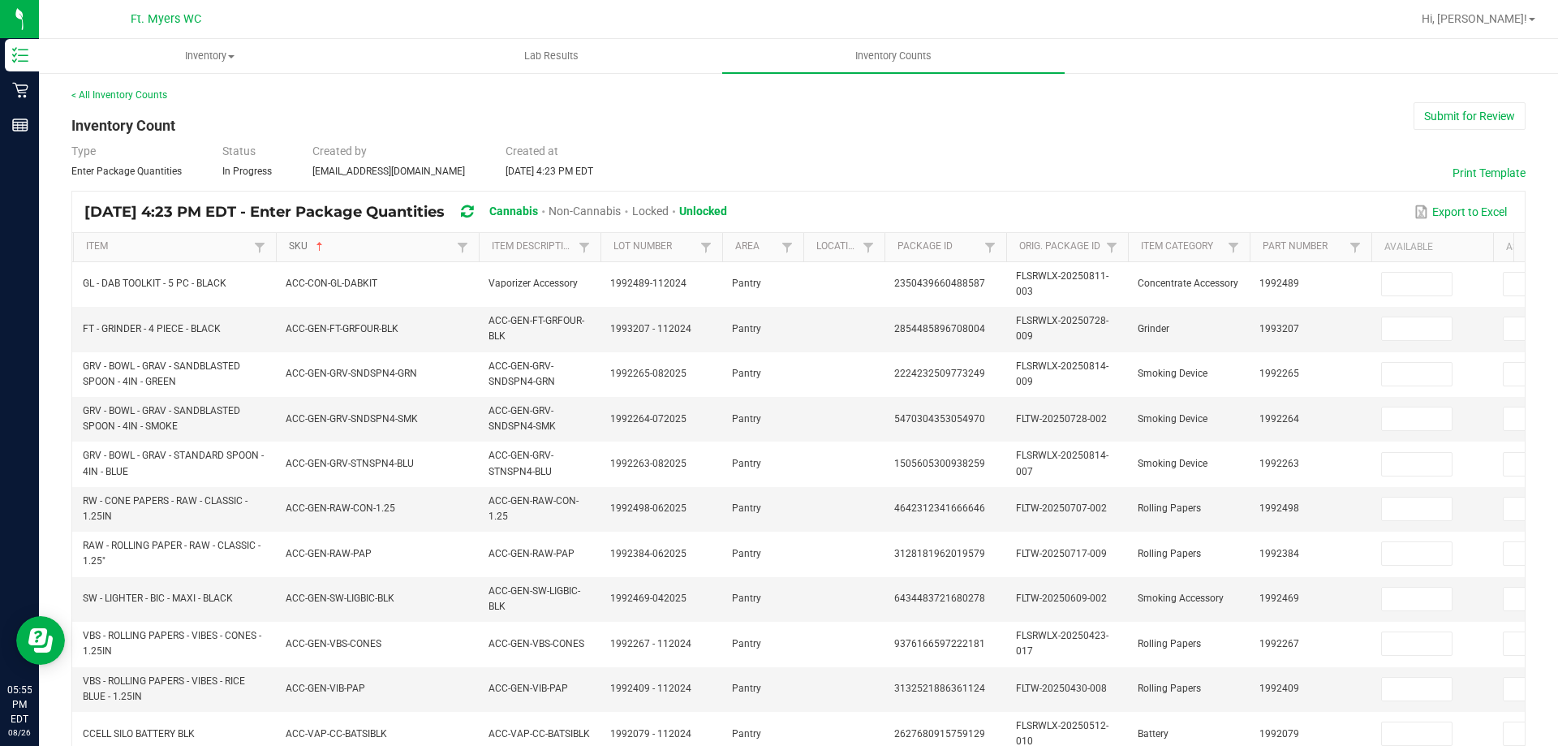
click at [425, 247] on link "SKU" at bounding box center [370, 246] width 163 height 13
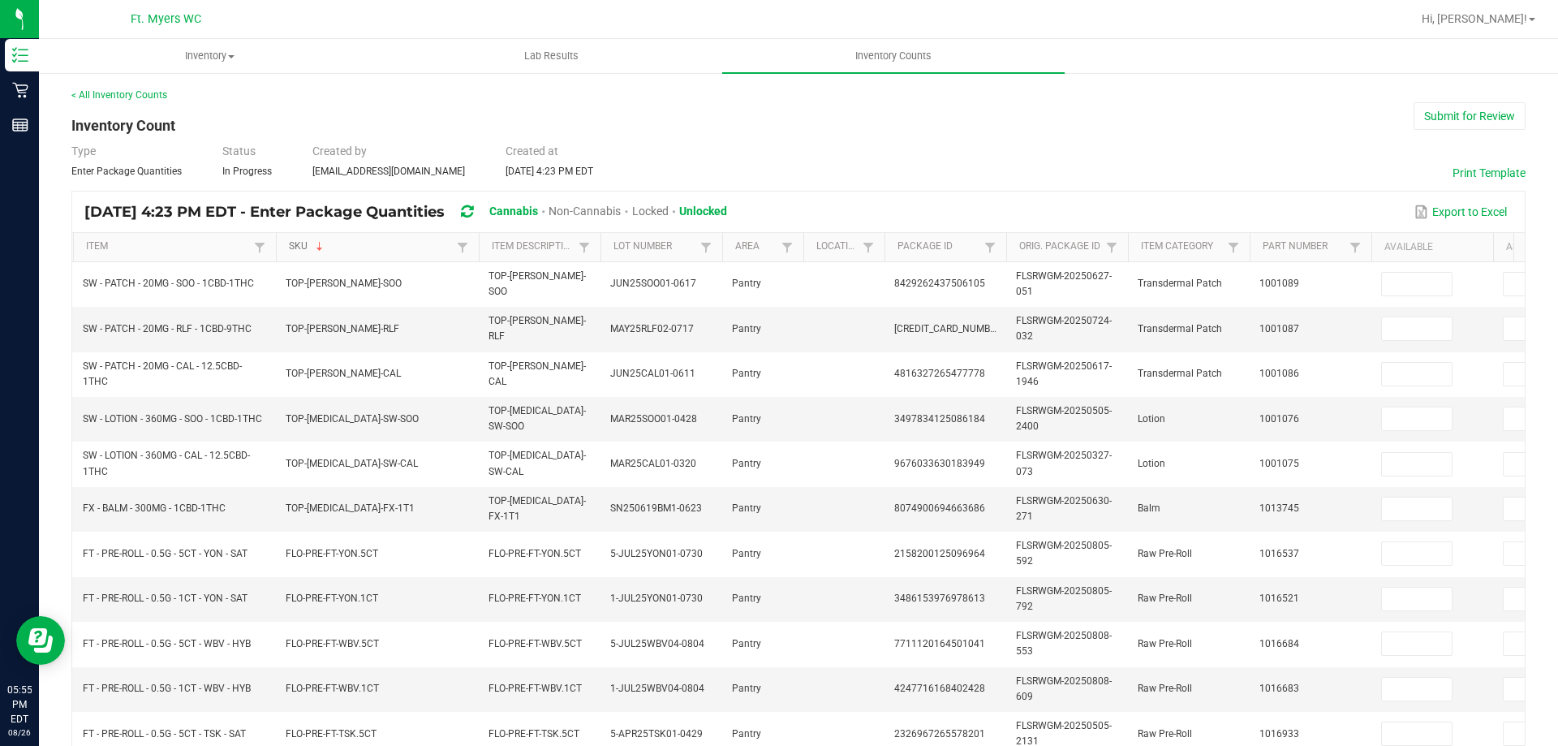
type input "3"
type input "9"
type input "5"
type input "0"
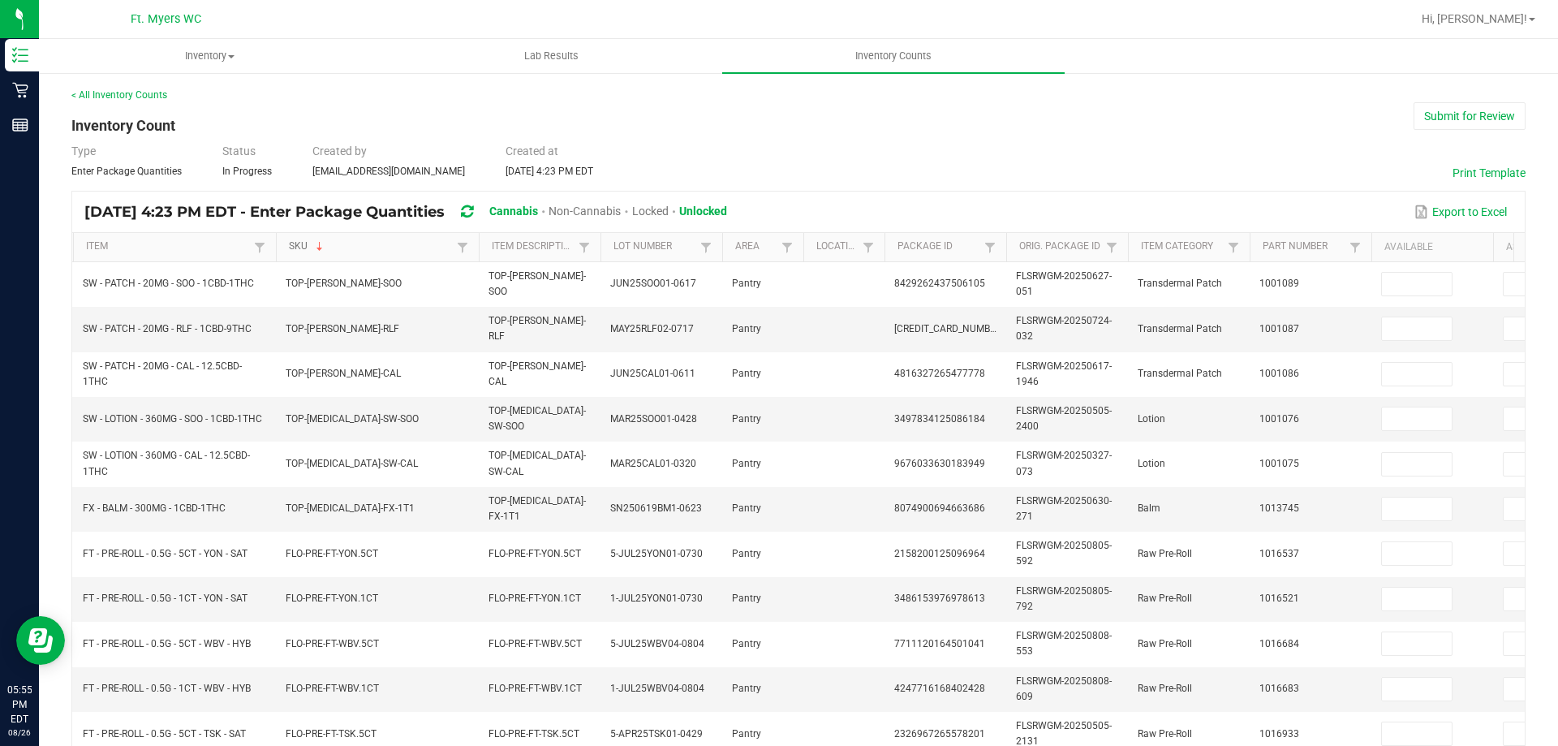
type input "0"
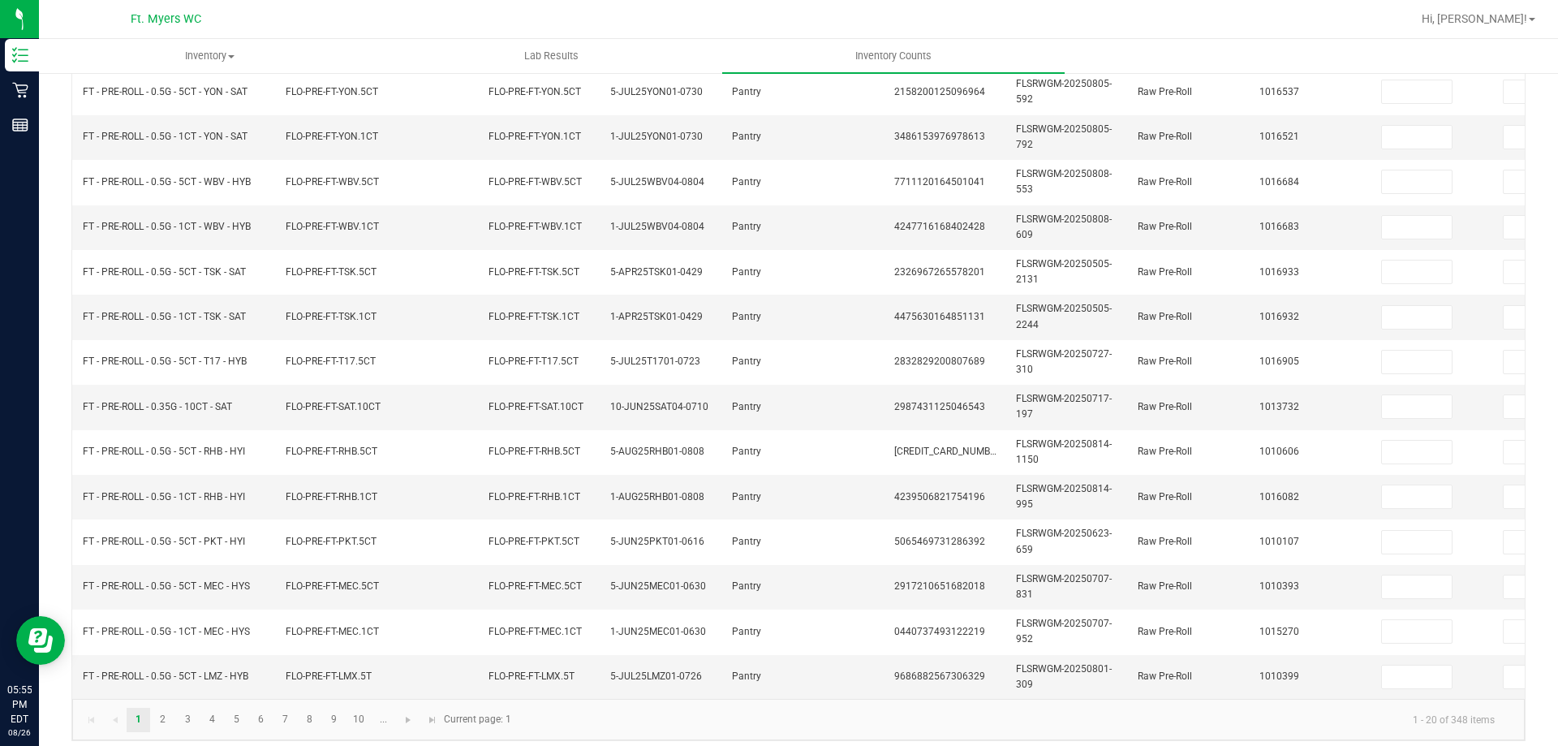
scroll to position [485, 0]
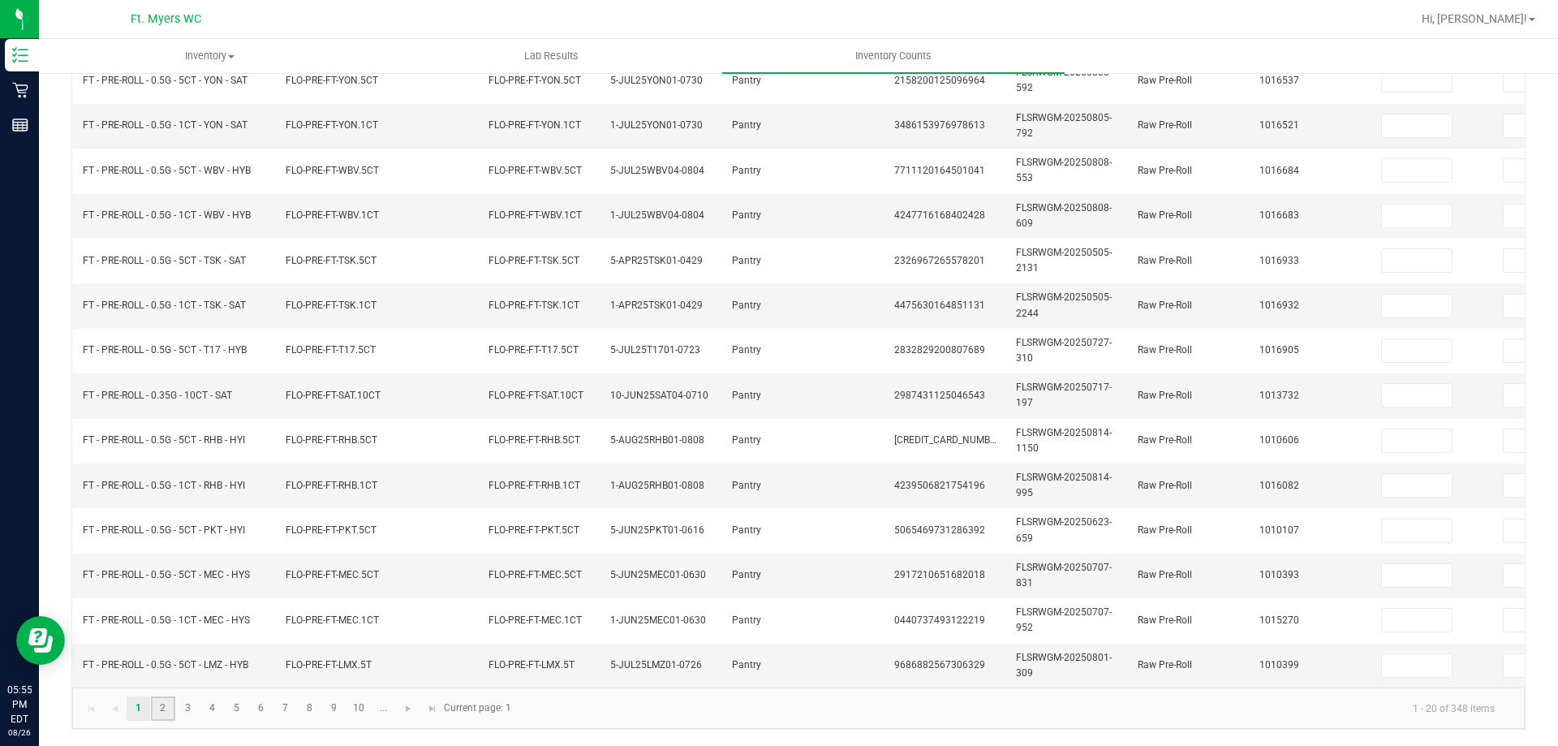
click at [172, 704] on link "2" at bounding box center [163, 708] width 24 height 24
type input "5"
type input "13"
type input "7"
type input "0"
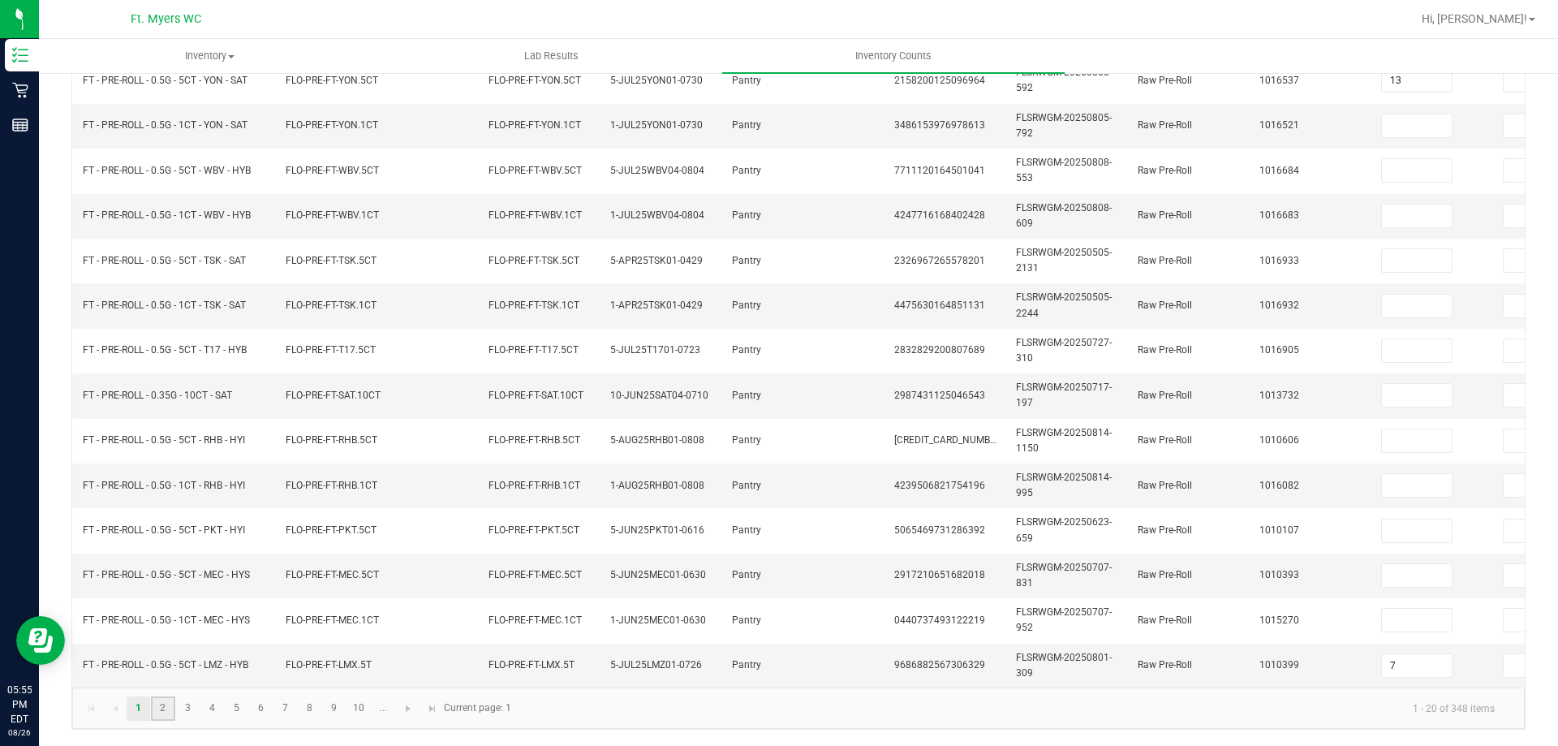
type input "0"
click at [186, 707] on link "3" at bounding box center [188, 708] width 24 height 24
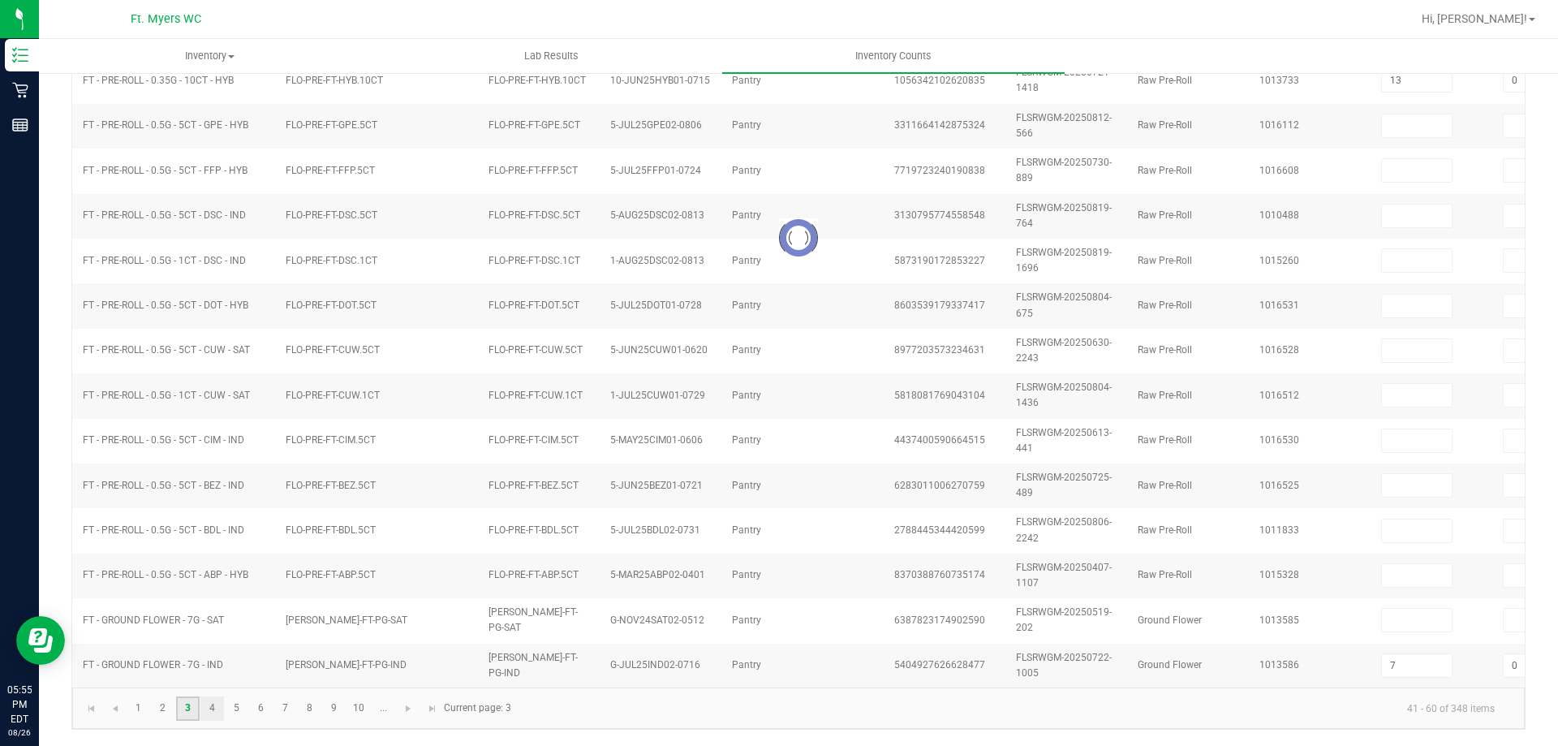
type input "12"
type input "0"
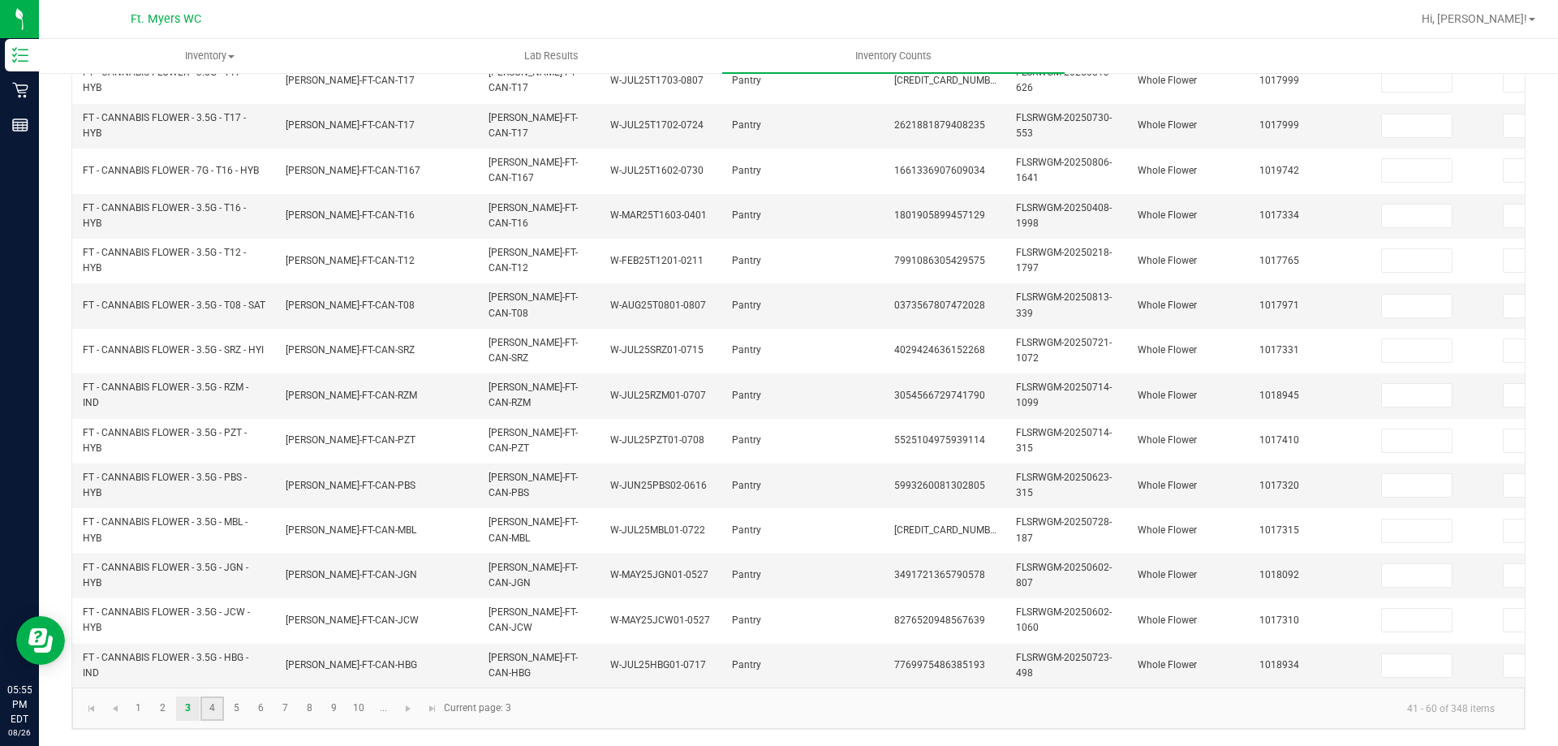
click at [211, 707] on link "4" at bounding box center [212, 708] width 24 height 24
click at [231, 707] on link "5" at bounding box center [237, 708] width 24 height 24
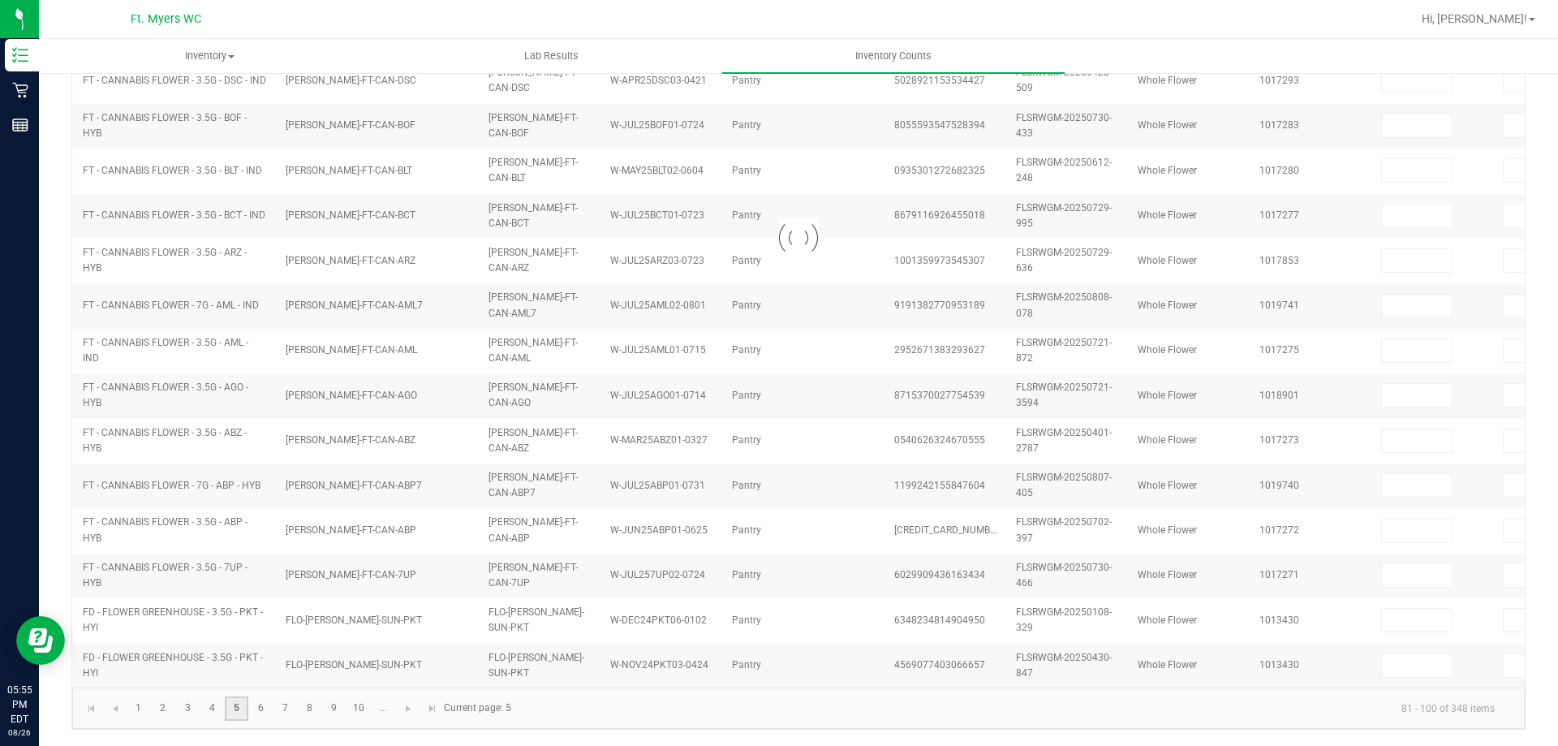
type input "8"
type input "18"
type input "6"
type input "4"
type input "14"
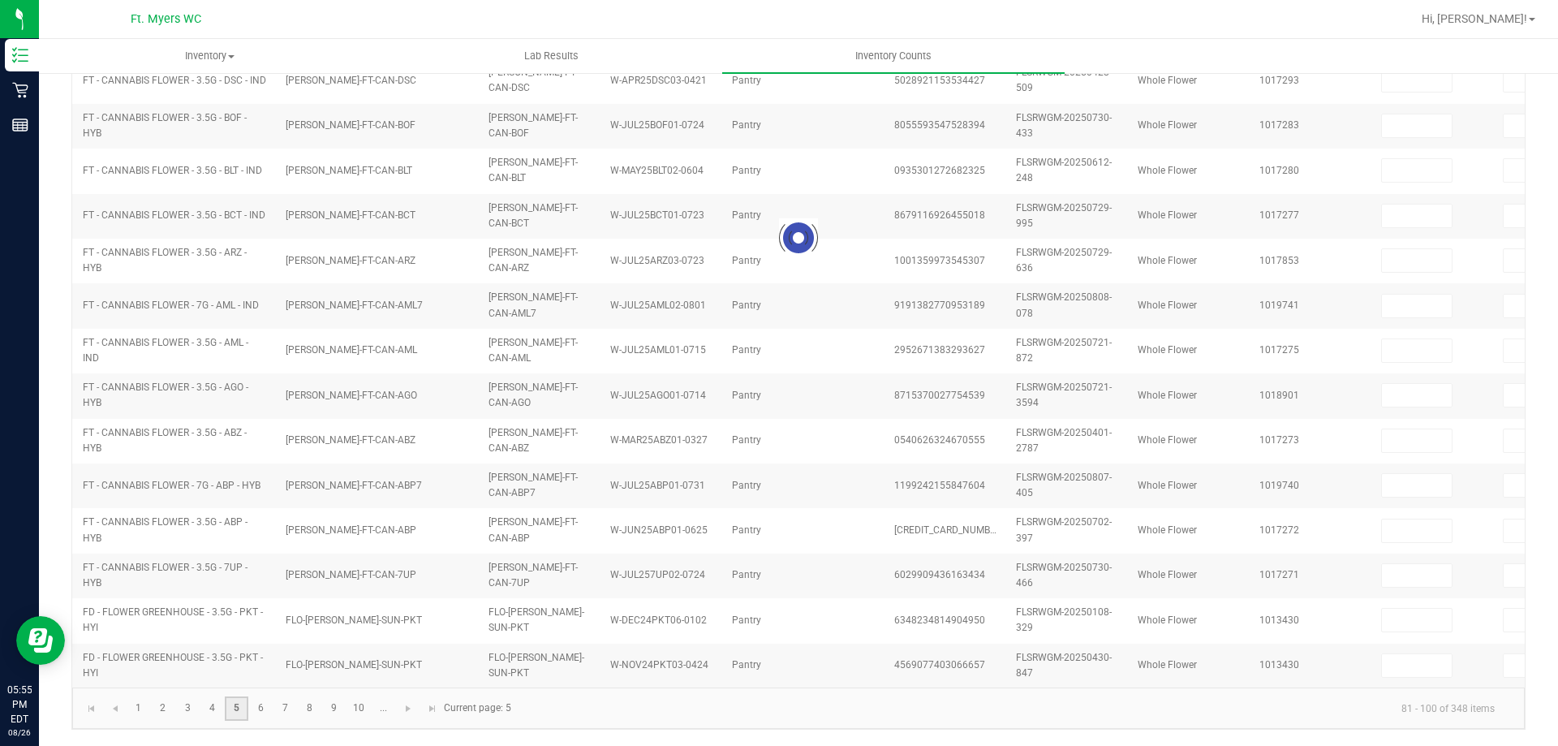
type input "10"
type input "17"
type input "8"
type input "12"
type input "0"
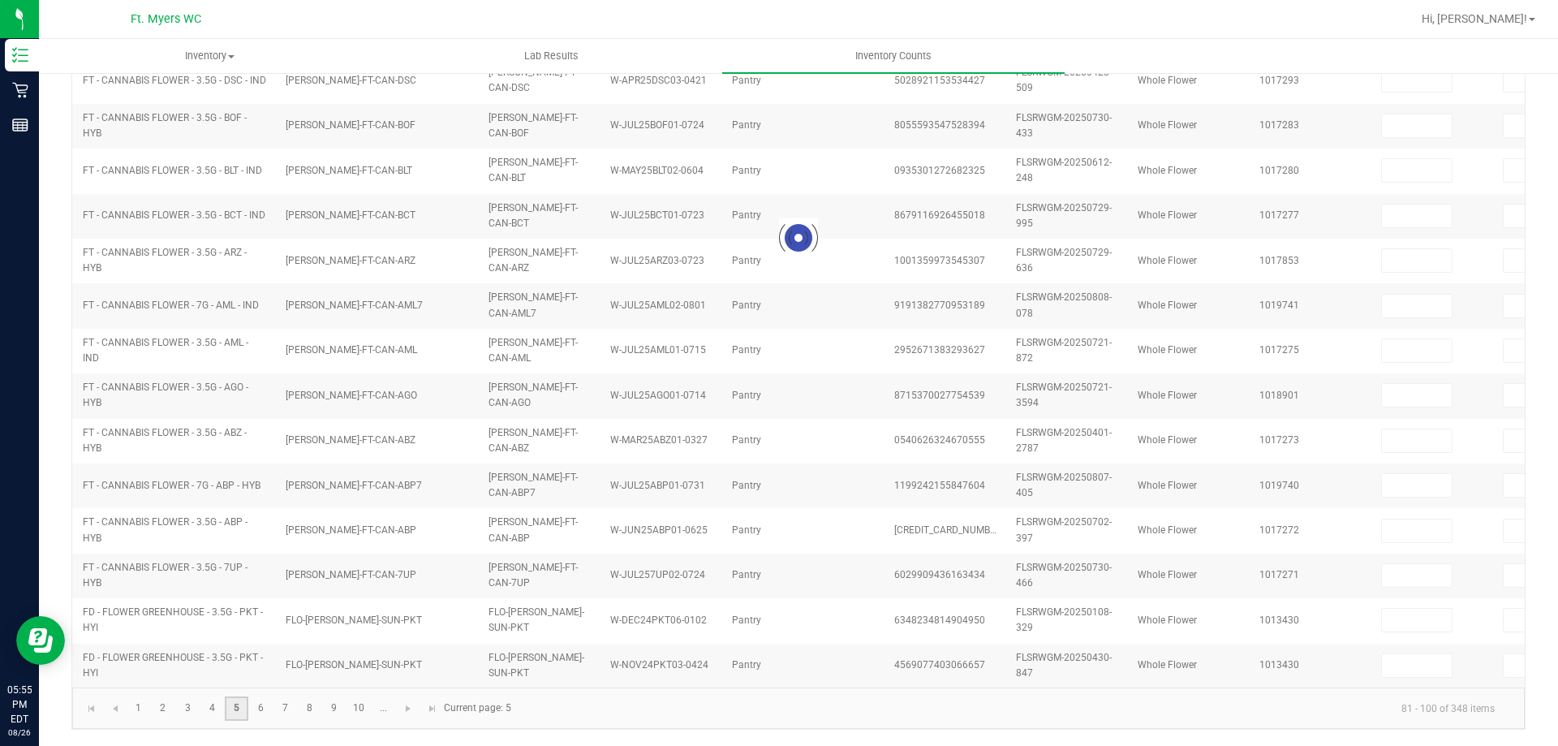
type input "0"
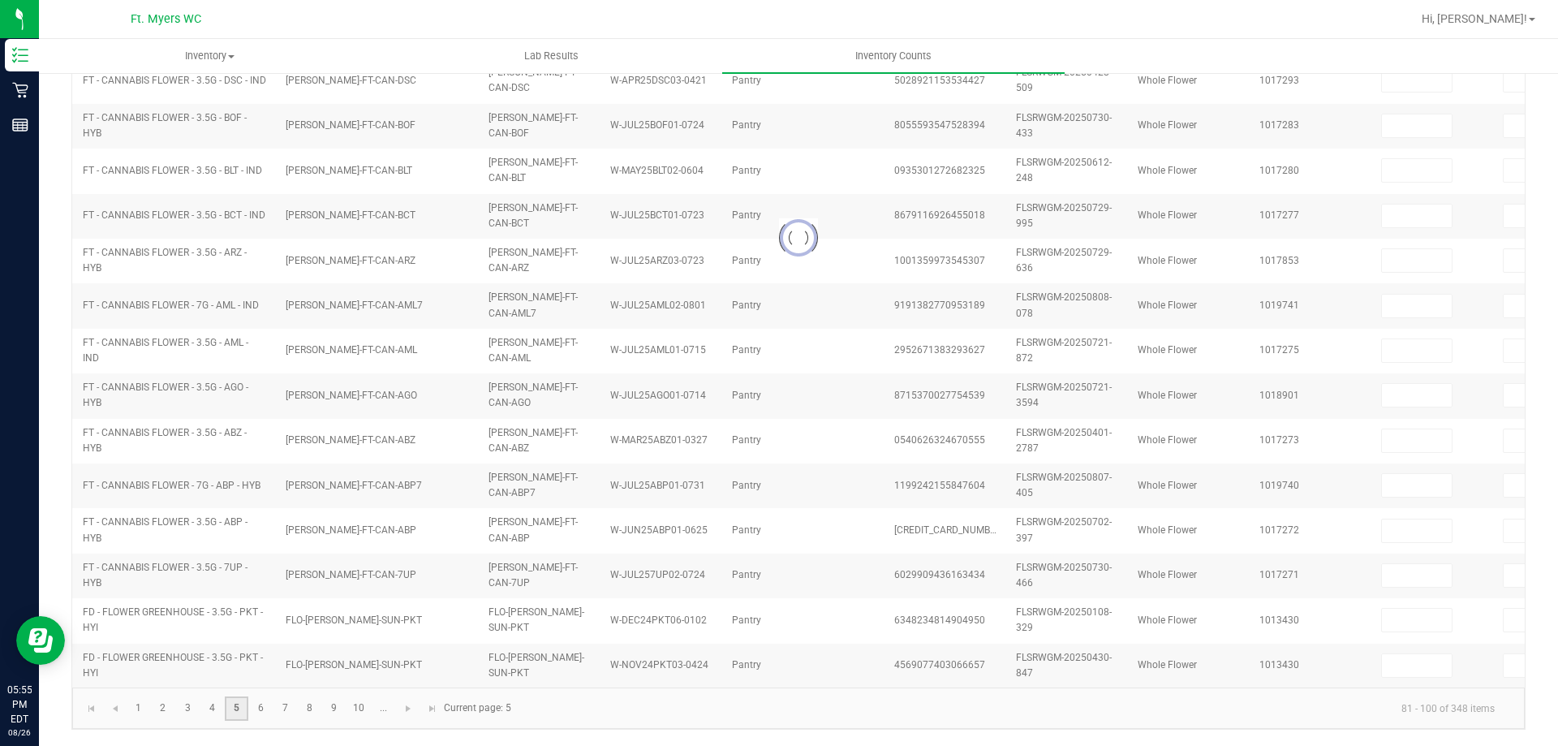
type input "0"
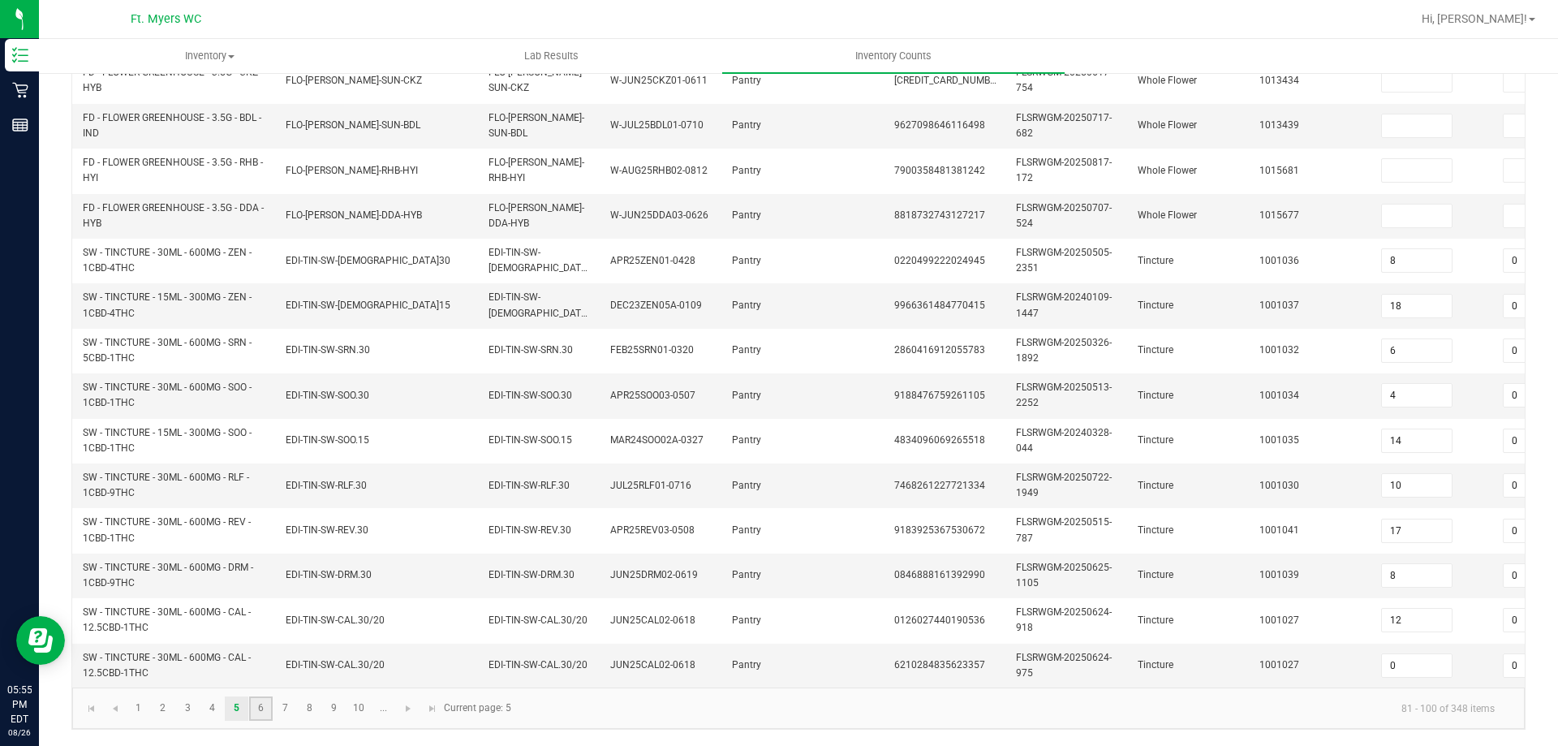
click at [262, 708] on link "6" at bounding box center [261, 708] width 24 height 24
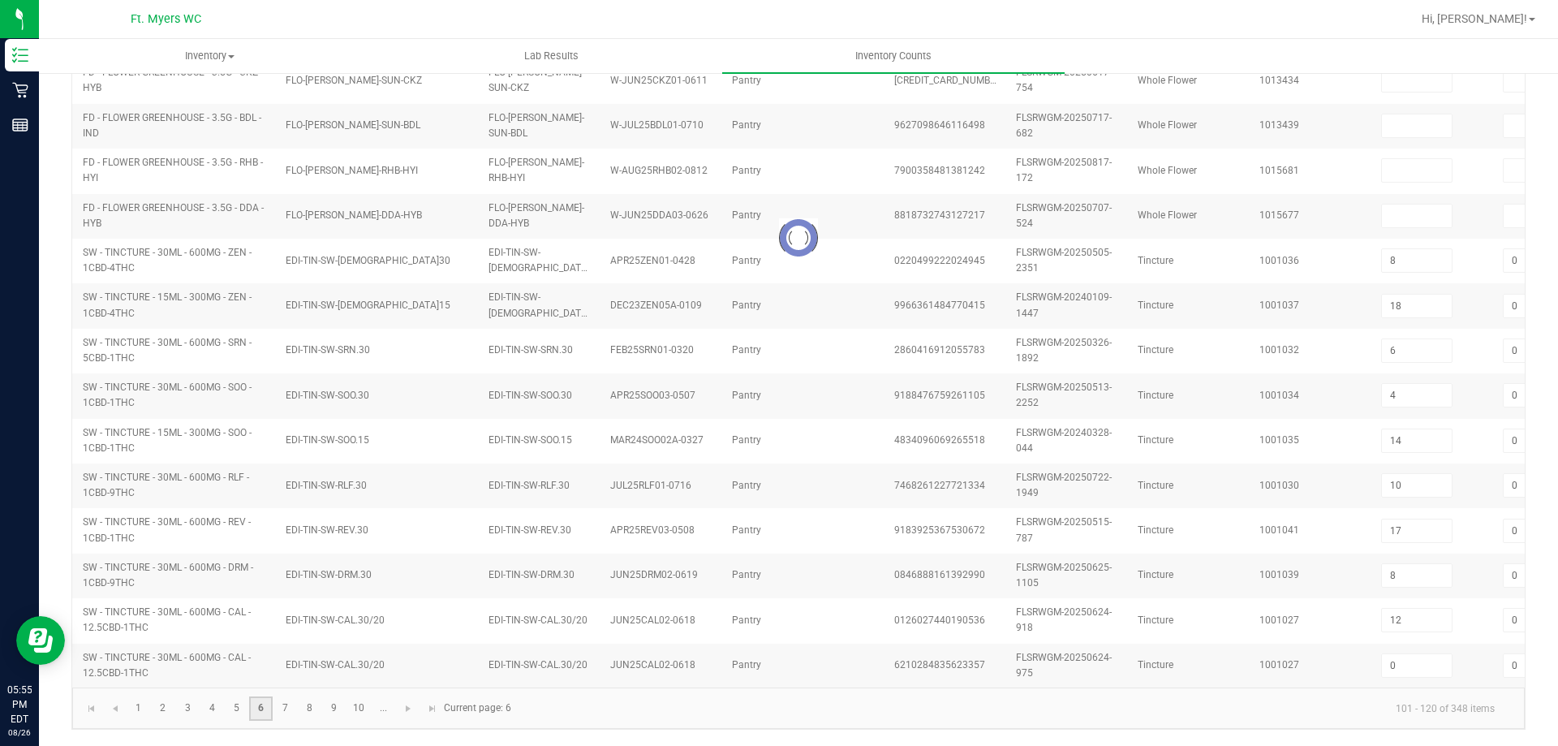
type input "10"
type input "5"
type input "27"
type input "13"
type input "40"
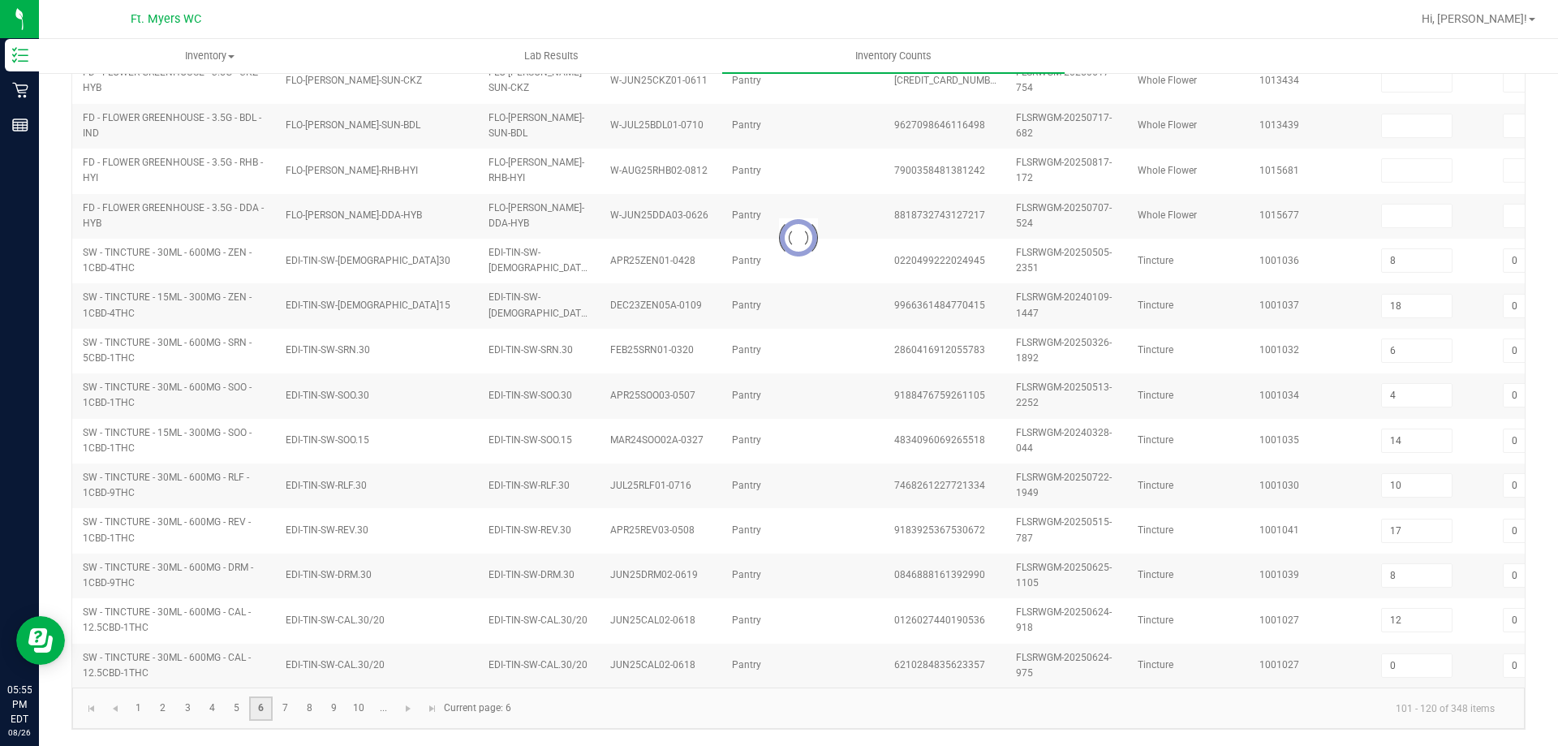
type input "11"
type input "32"
type input "3"
type input "33"
type input "40"
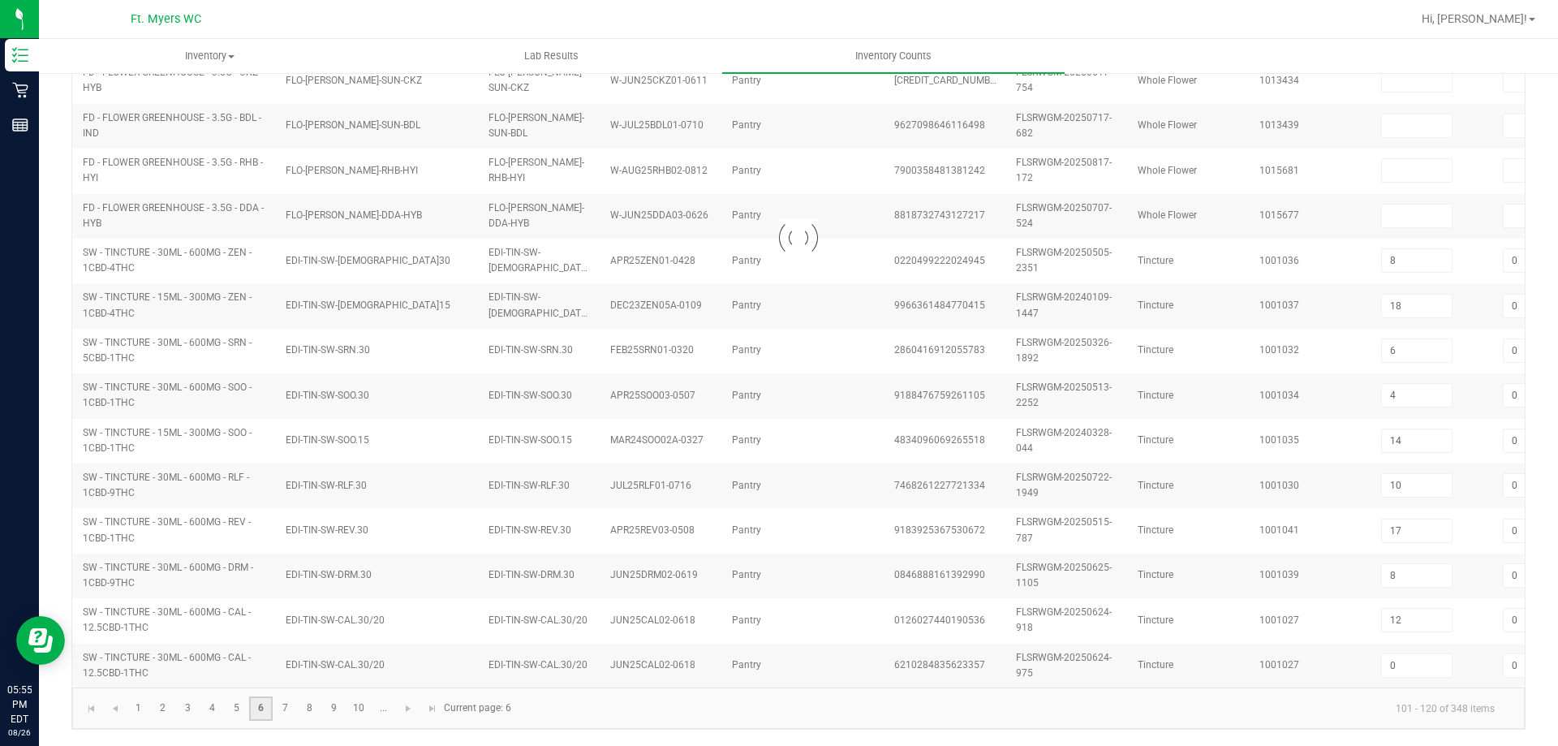
type input "35"
type input "4"
type input "0"
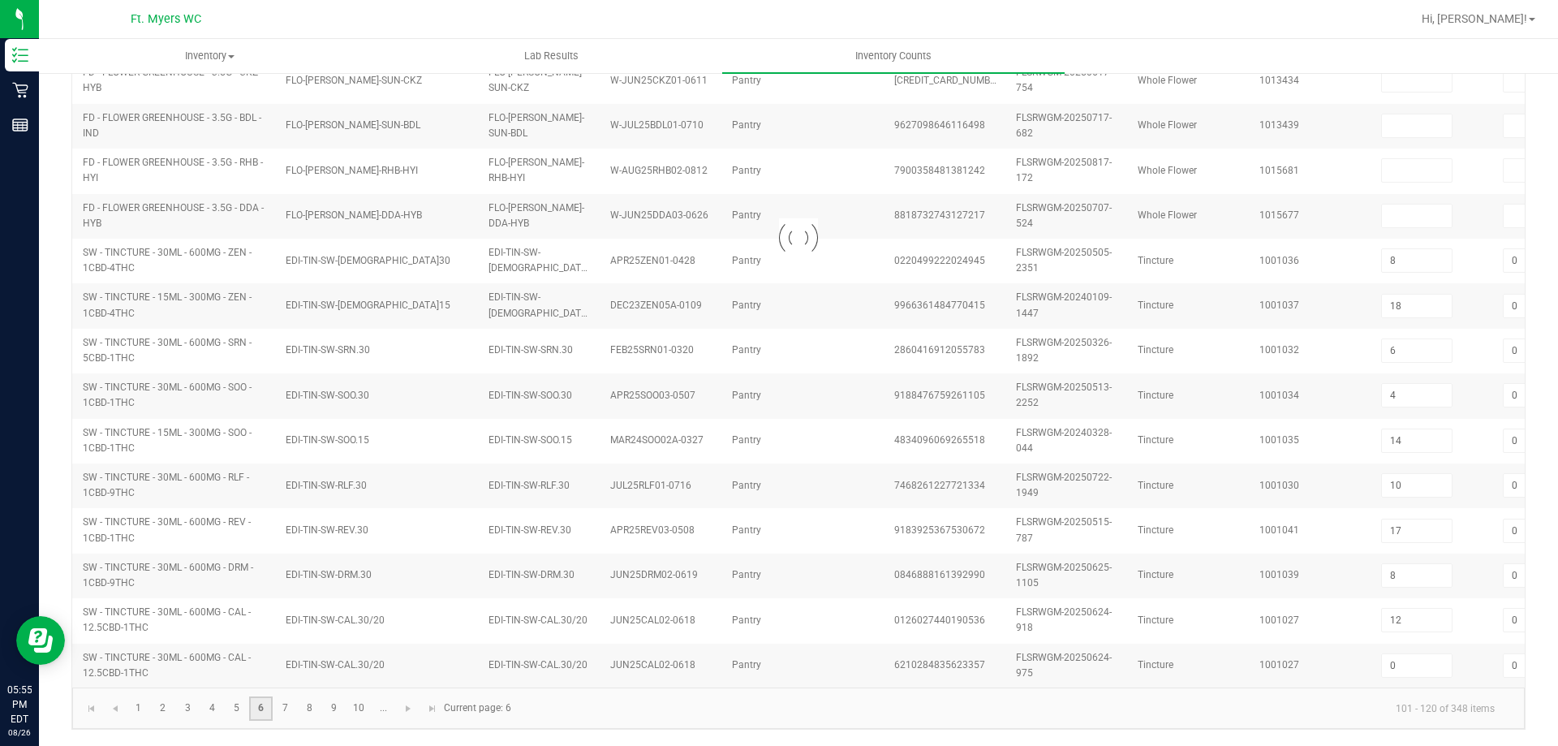
type input "0"
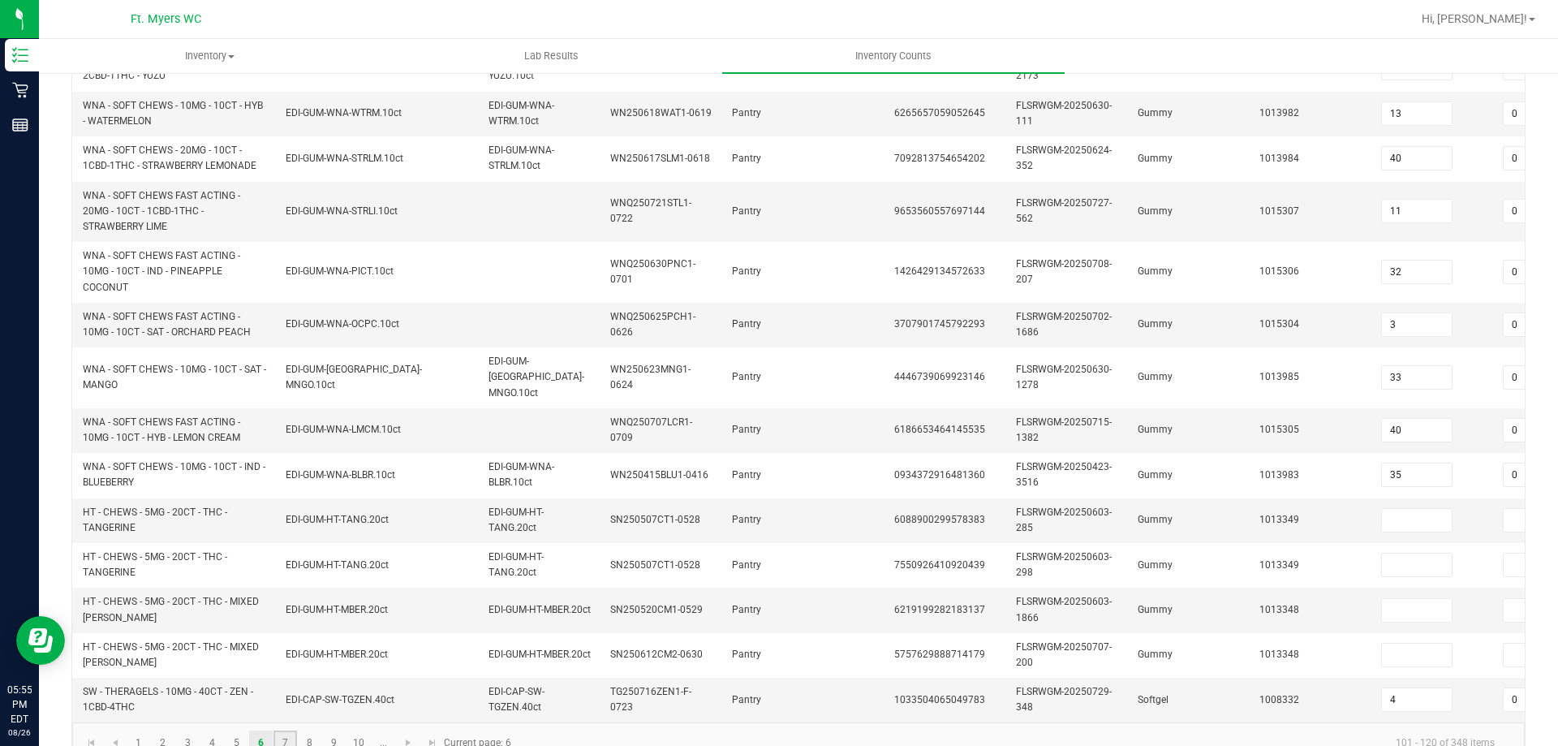
click at [286, 737] on link "7" at bounding box center [285, 742] width 24 height 24
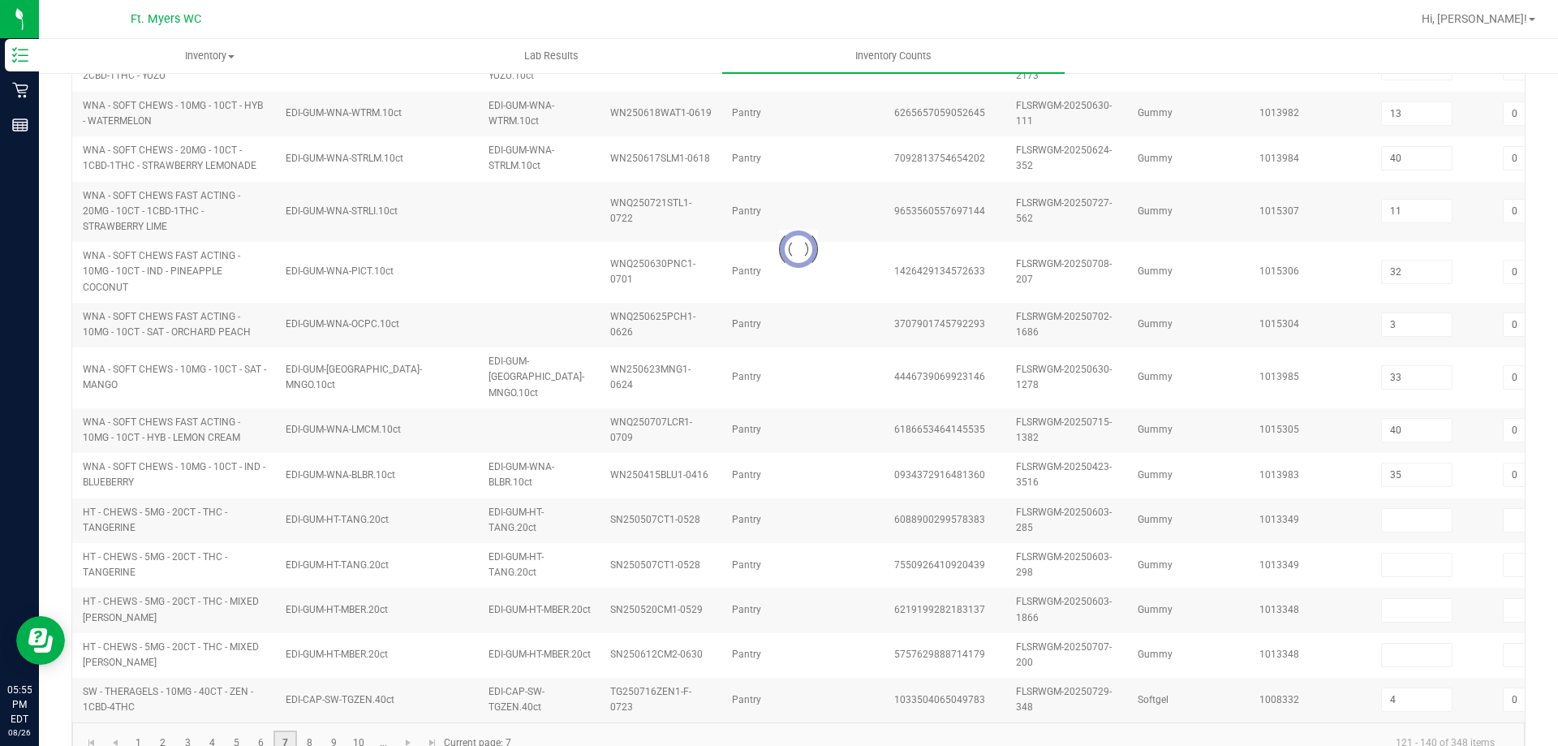
type input "5"
type input "1"
type input "4"
type input "5"
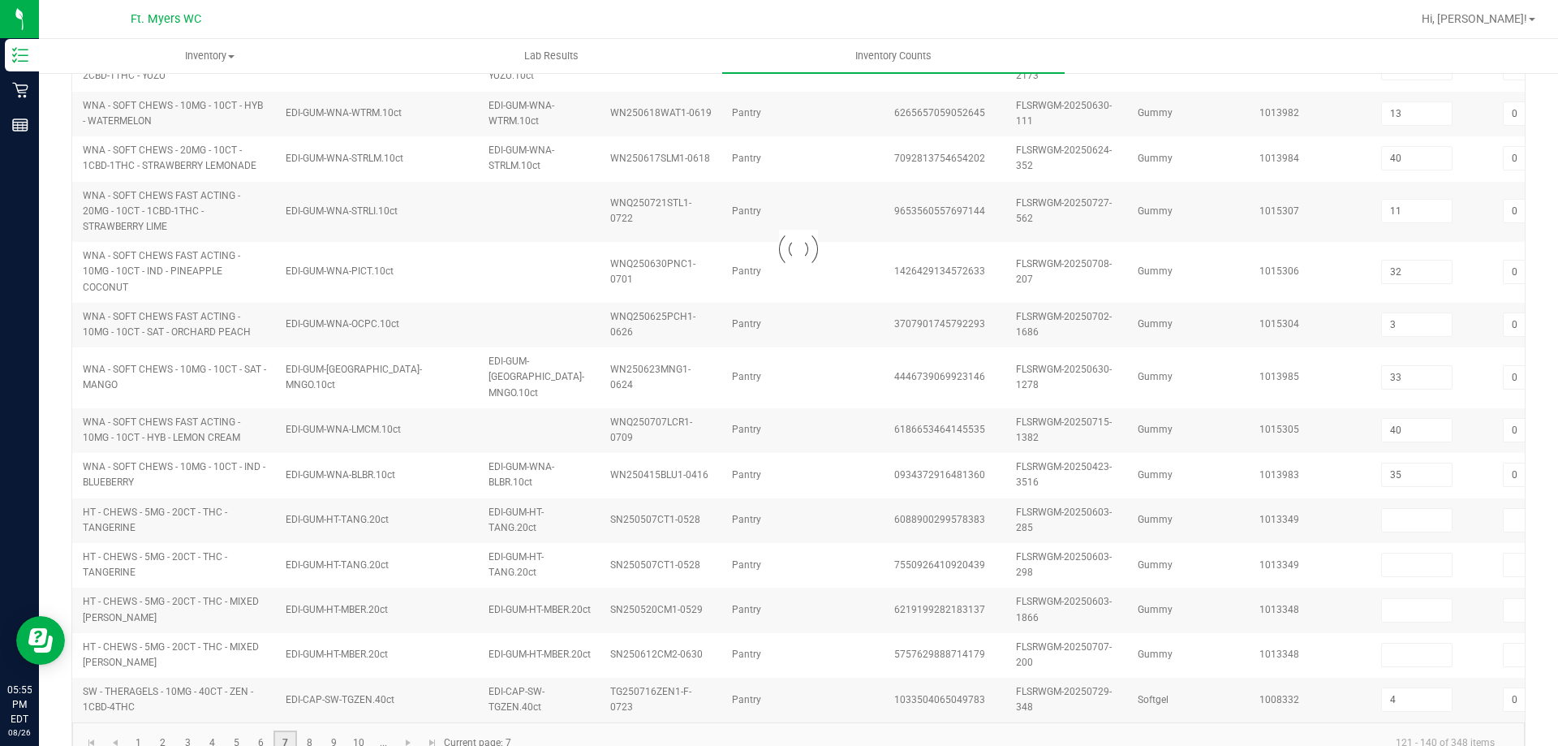
type input "2"
type input "6"
type input "30"
type input "10"
type input "0"
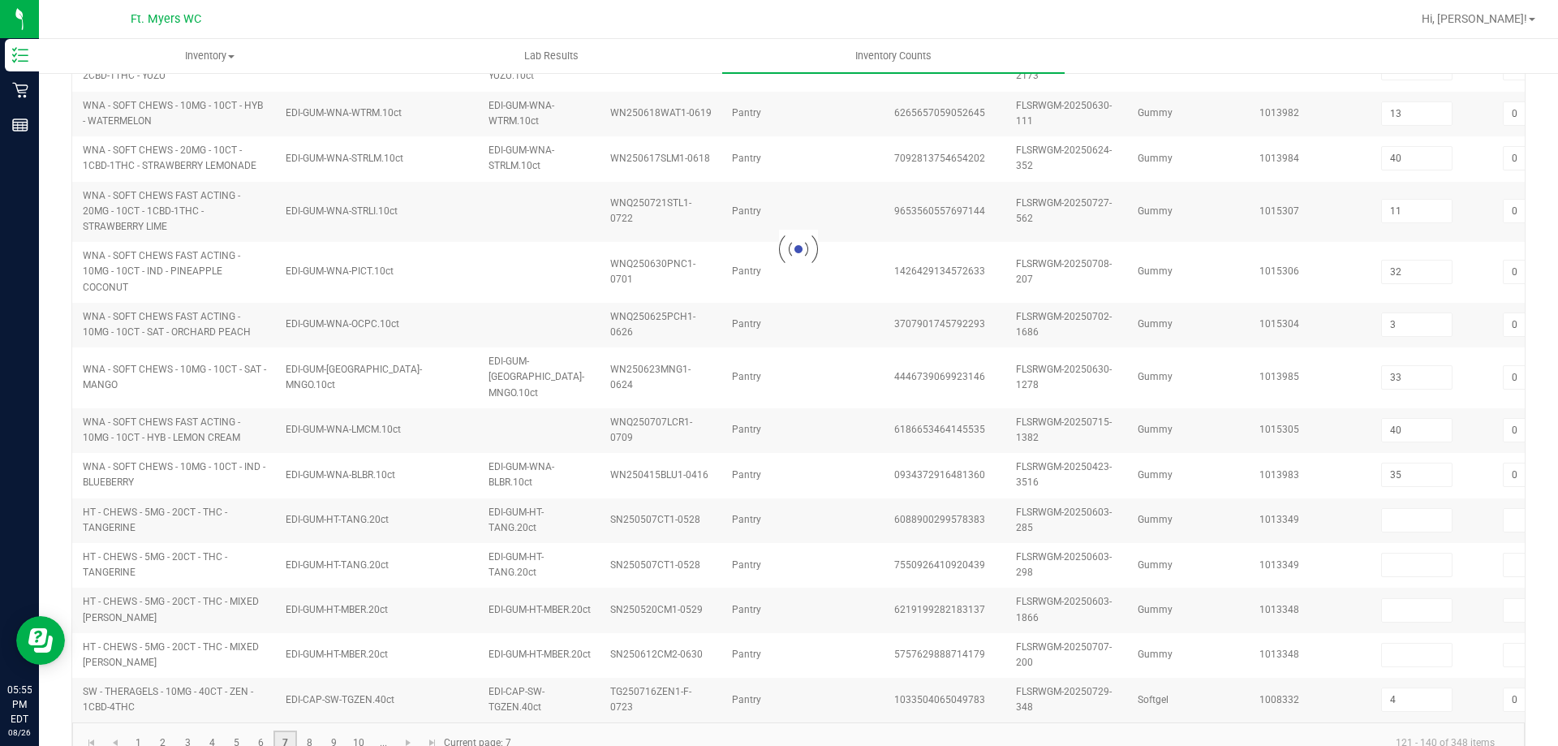
type input "0"
type input "30"
type input "0"
type input "30"
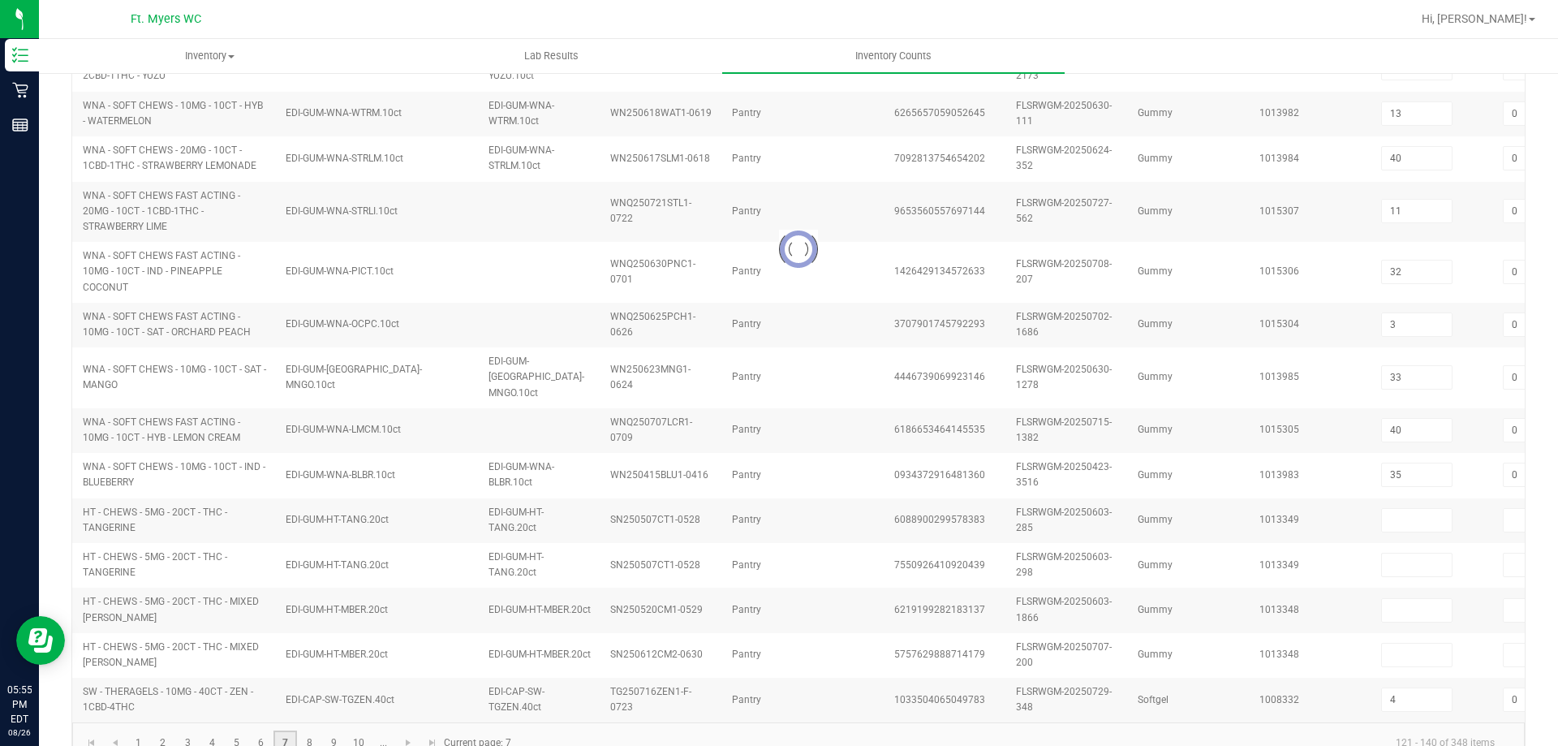
type input "0"
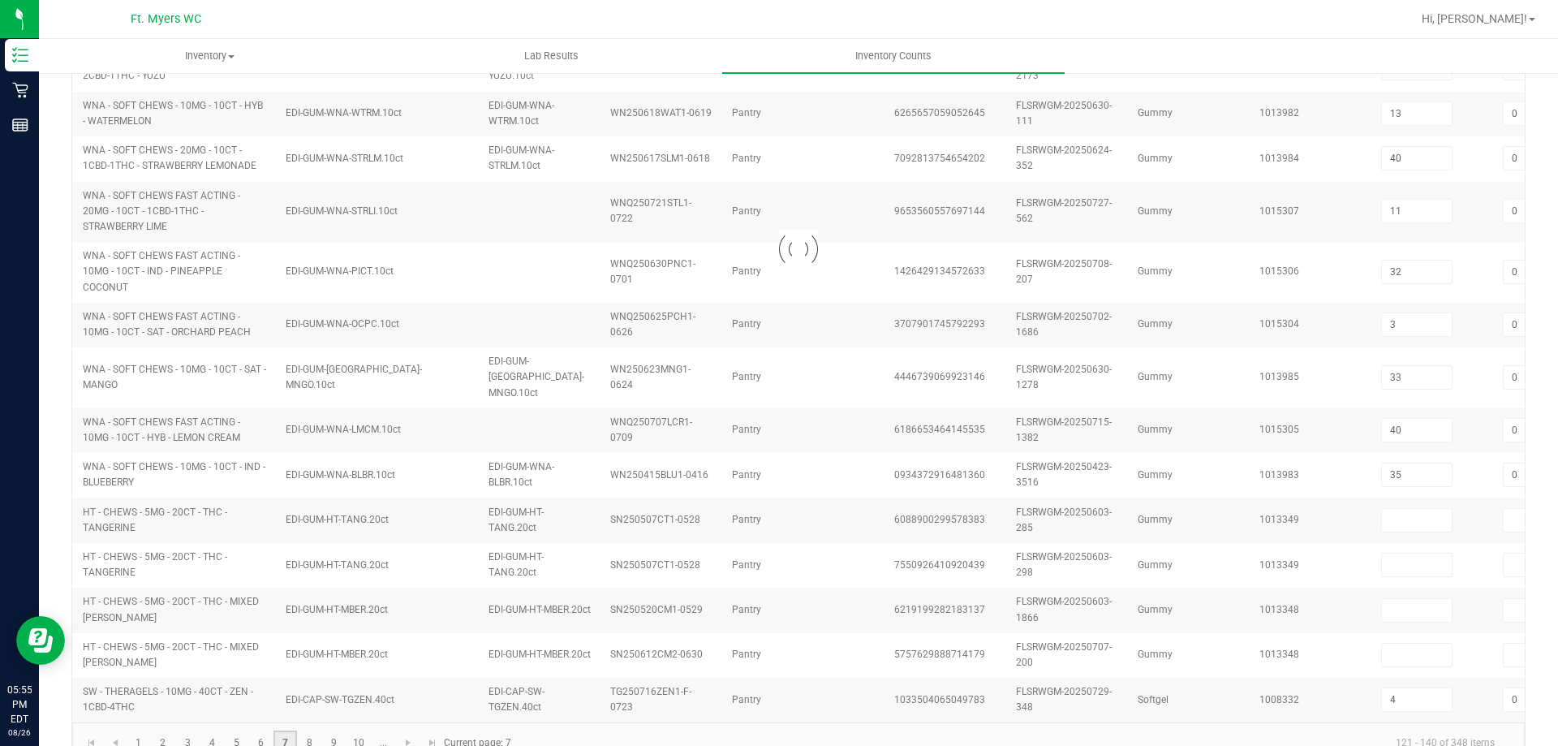
type input "0"
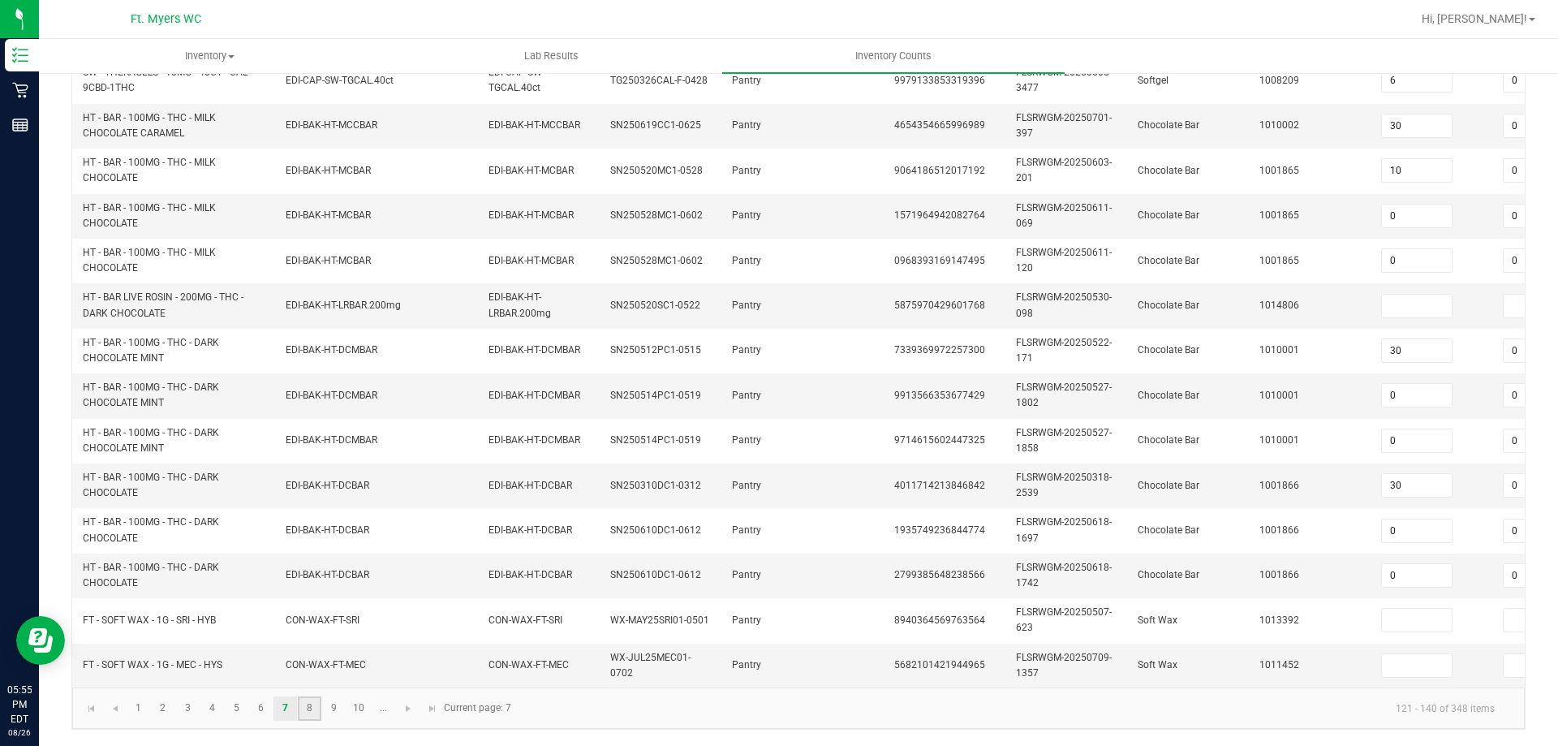
click at [310, 712] on link "8" at bounding box center [310, 708] width 24 height 24
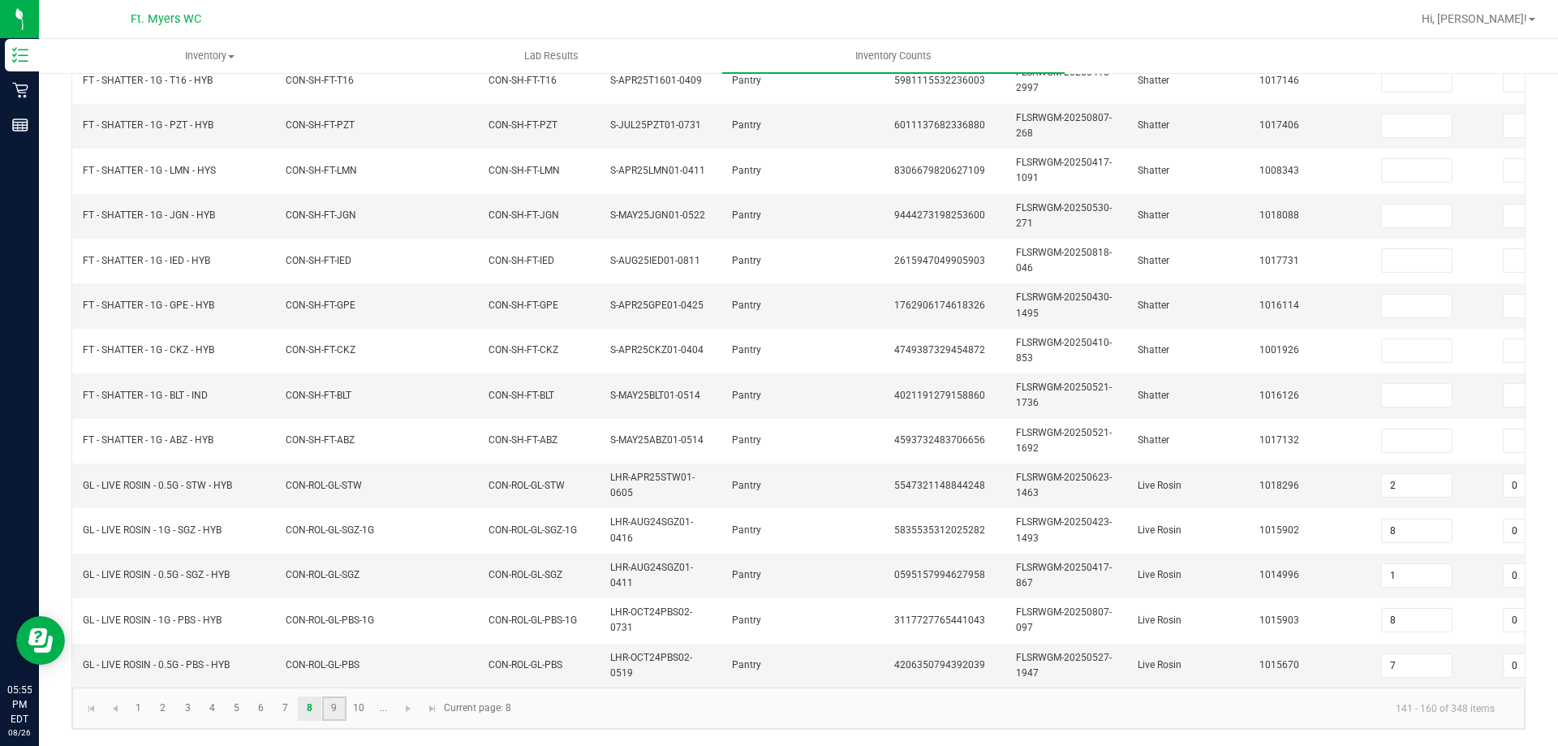
click at [329, 716] on link "9" at bounding box center [334, 708] width 24 height 24
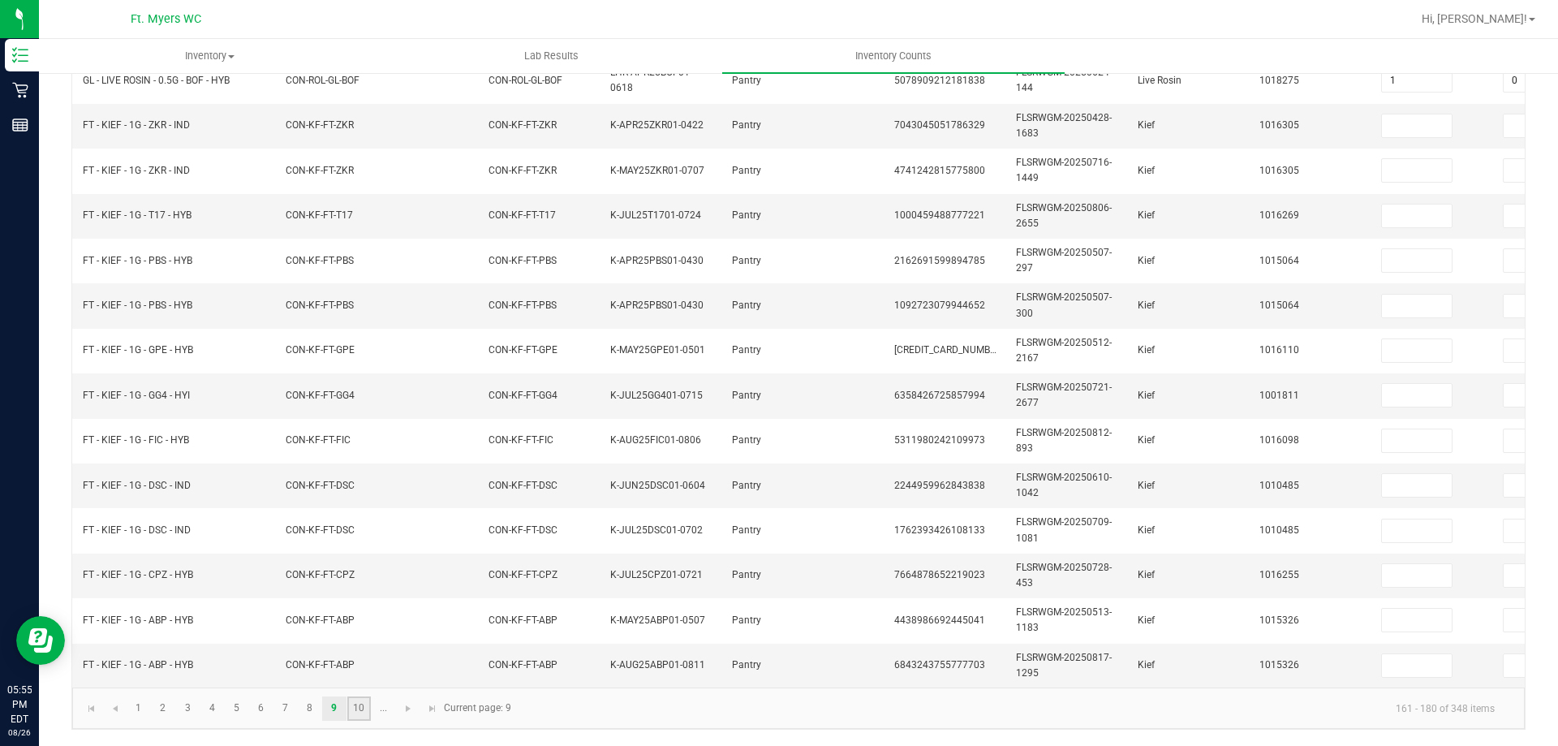
click at [366, 702] on link "10" at bounding box center [359, 708] width 24 height 24
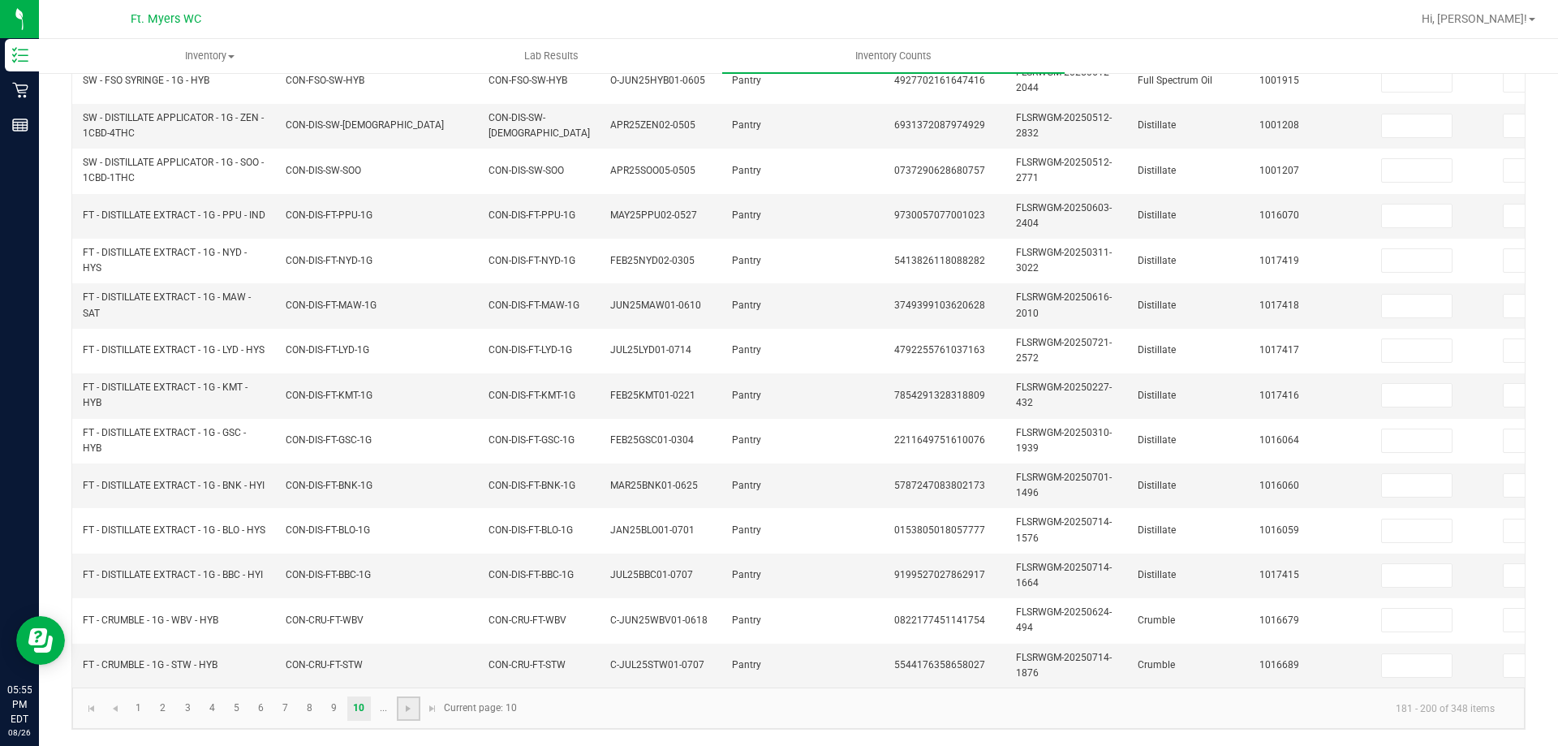
click at [401, 714] on link at bounding box center [409, 708] width 24 height 24
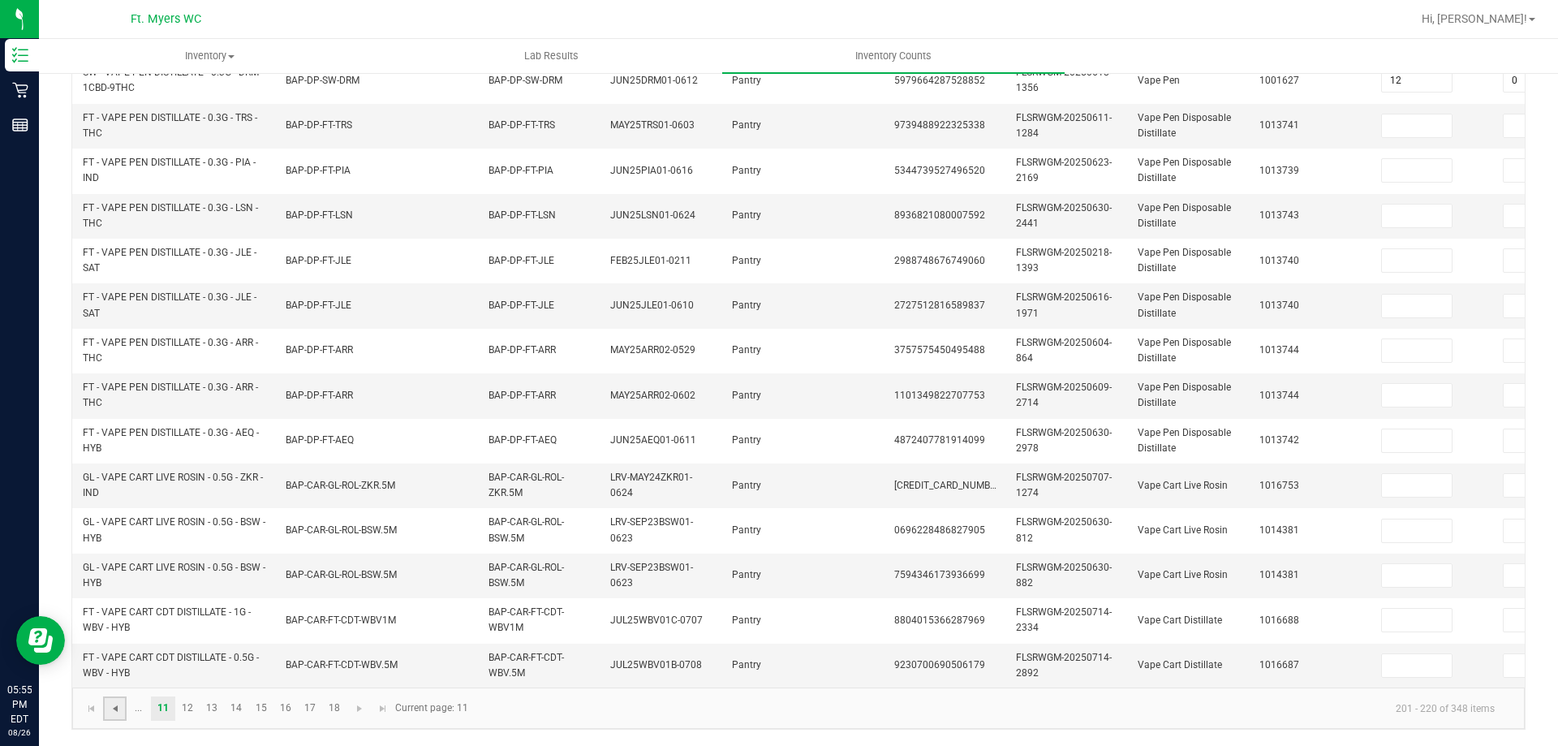
click at [116, 710] on span "Go to the previous page" at bounding box center [115, 708] width 13 height 13
